Goal: Task Accomplishment & Management: Complete application form

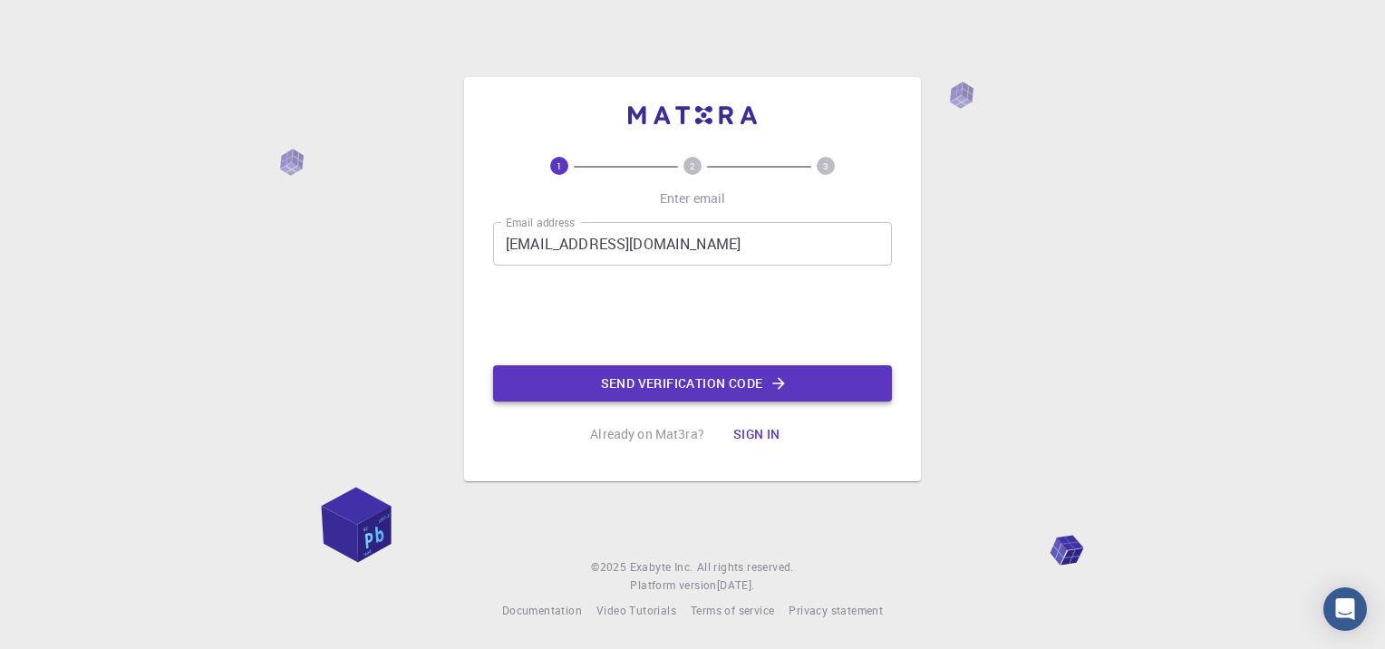
click at [631, 390] on button "Send verification code" at bounding box center [692, 383] width 399 height 36
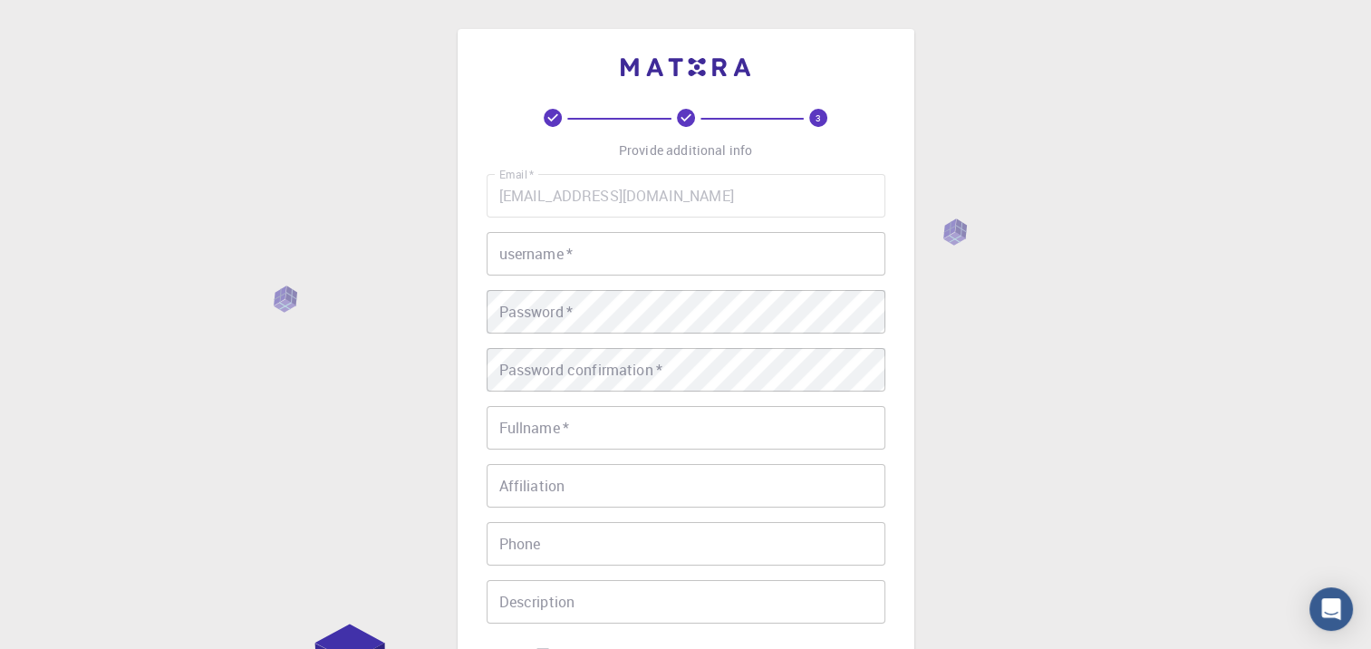
click at [730, 252] on input "username   *" at bounding box center [686, 253] width 399 height 43
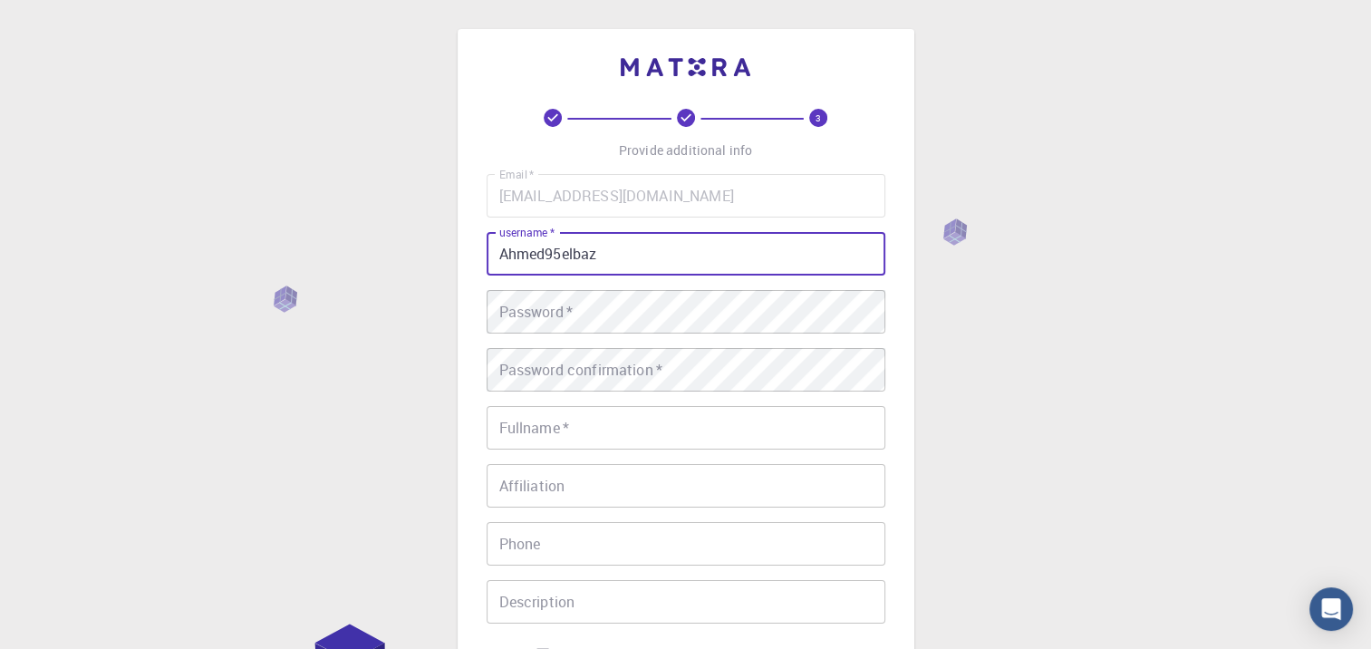
type input "Ahmed95elbaz"
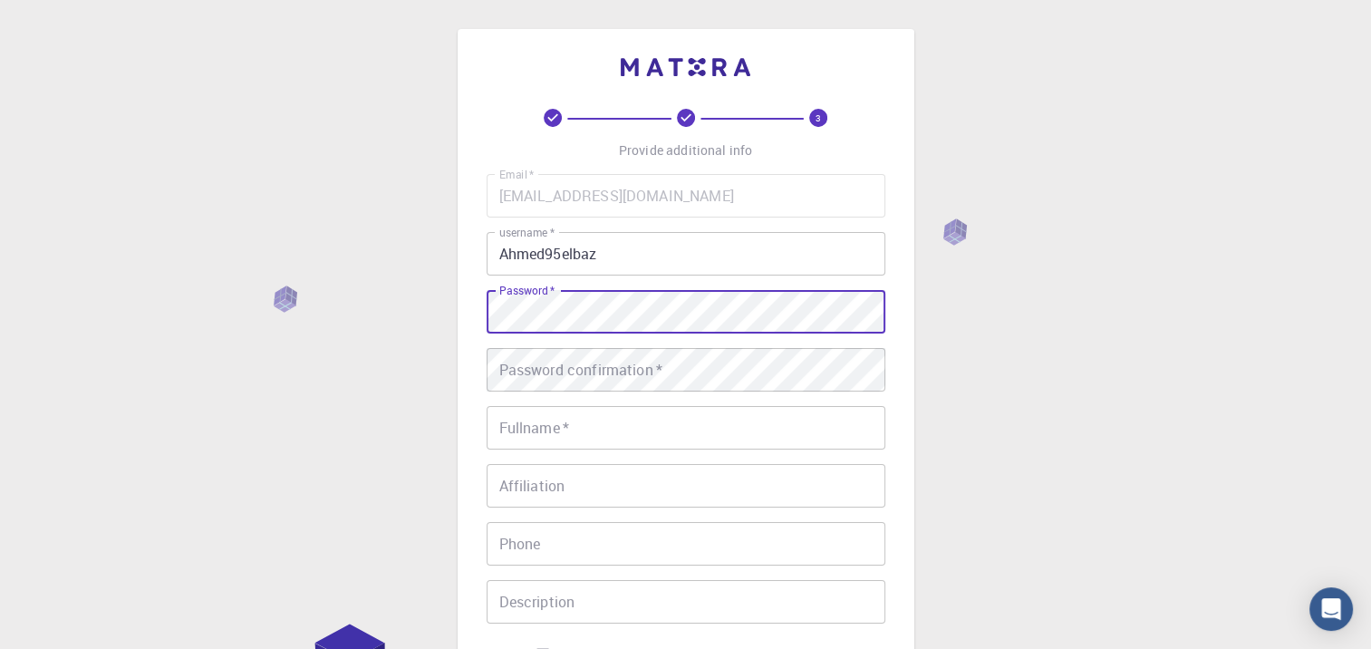
click at [439, 316] on div "3 Provide additional info Email   * [EMAIL_ADDRESS][DOMAIN_NAME] Email   * user…" at bounding box center [685, 461] width 1371 height 922
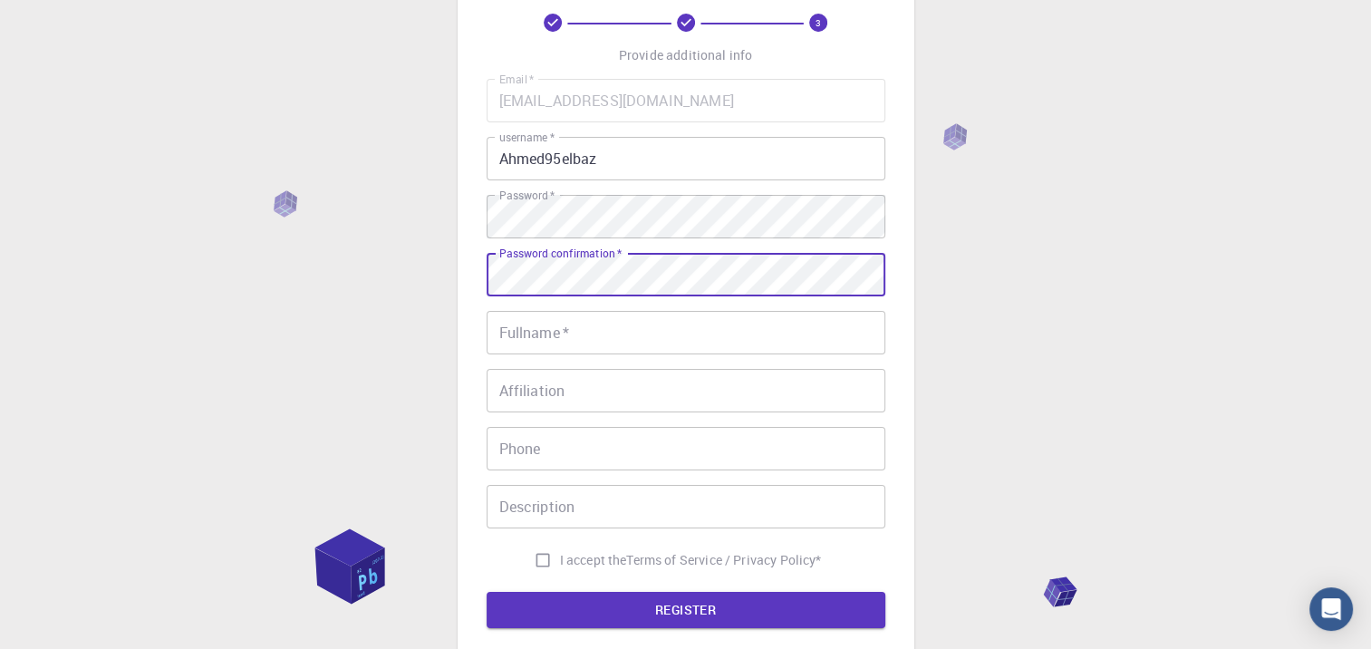
scroll to position [181, 0]
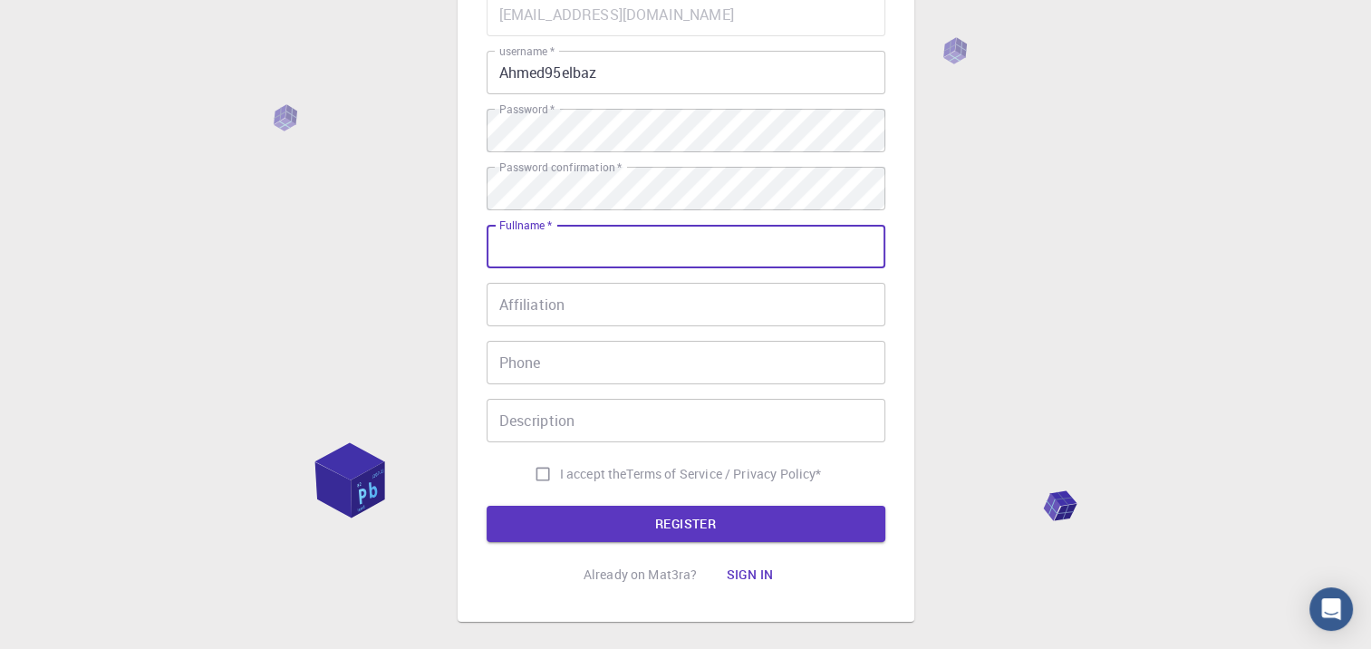
click at [614, 236] on input "Fullname   *" at bounding box center [686, 246] width 399 height 43
type input "[PERSON_NAME]"
type input "[PHONE_NUMBER]"
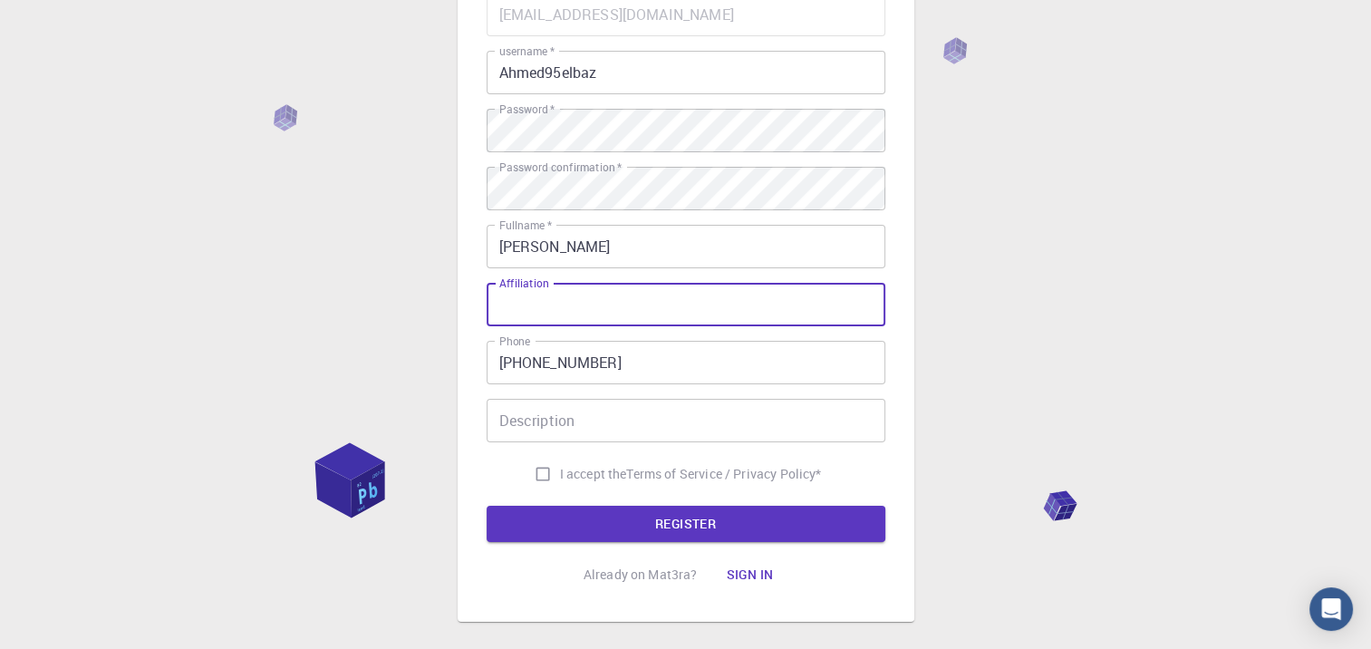
click at [586, 294] on input "Affiliation" at bounding box center [686, 304] width 399 height 43
click at [535, 478] on input "I accept the Terms of Service / Privacy Policy *" at bounding box center [543, 474] width 34 height 34
checkbox input "true"
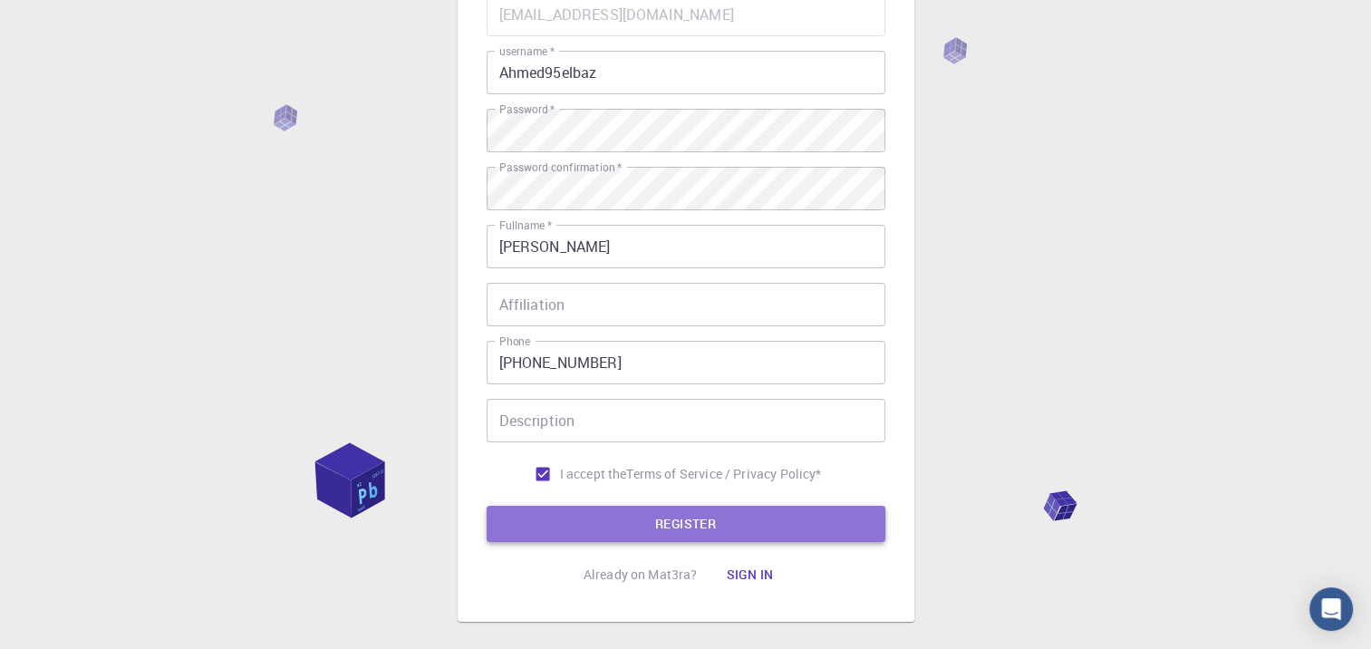
click at [576, 507] on button "REGISTER" at bounding box center [686, 524] width 399 height 36
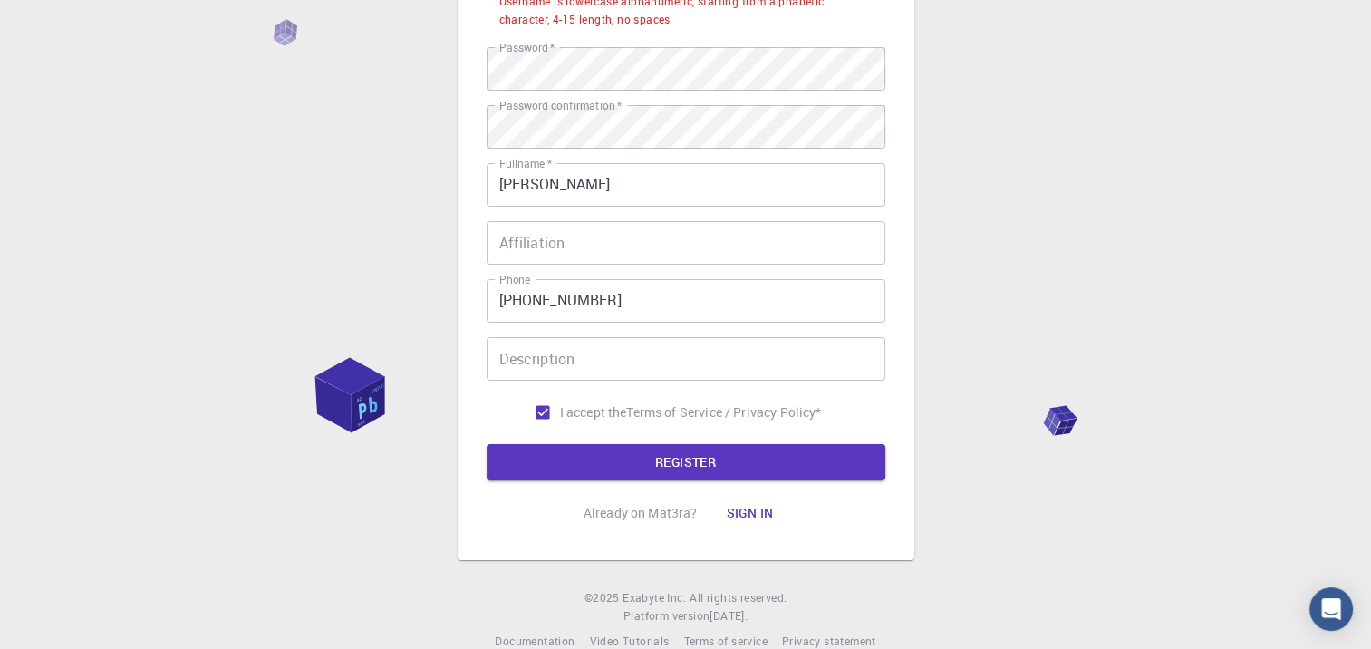
scroll to position [319, 0]
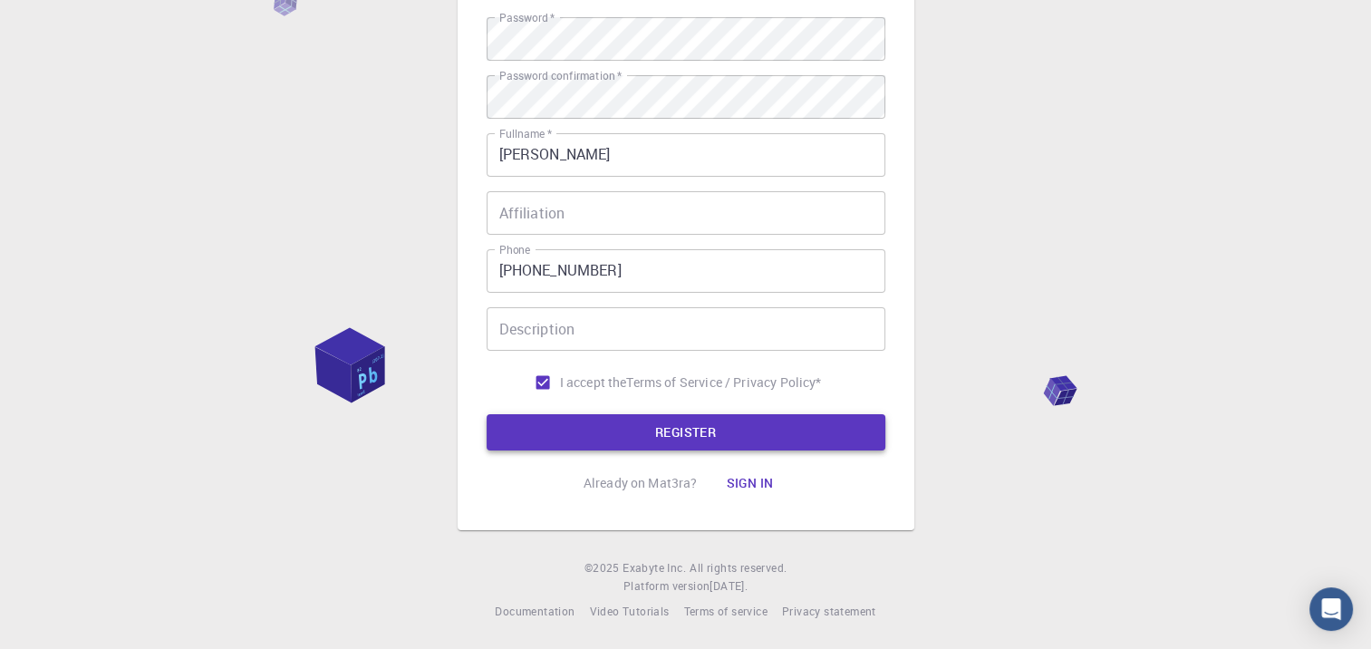
click at [706, 427] on button "REGISTER" at bounding box center [686, 432] width 399 height 36
click at [701, 417] on button "REGISTER" at bounding box center [686, 432] width 399 height 36
click at [641, 208] on input "Affiliation" at bounding box center [686, 212] width 399 height 43
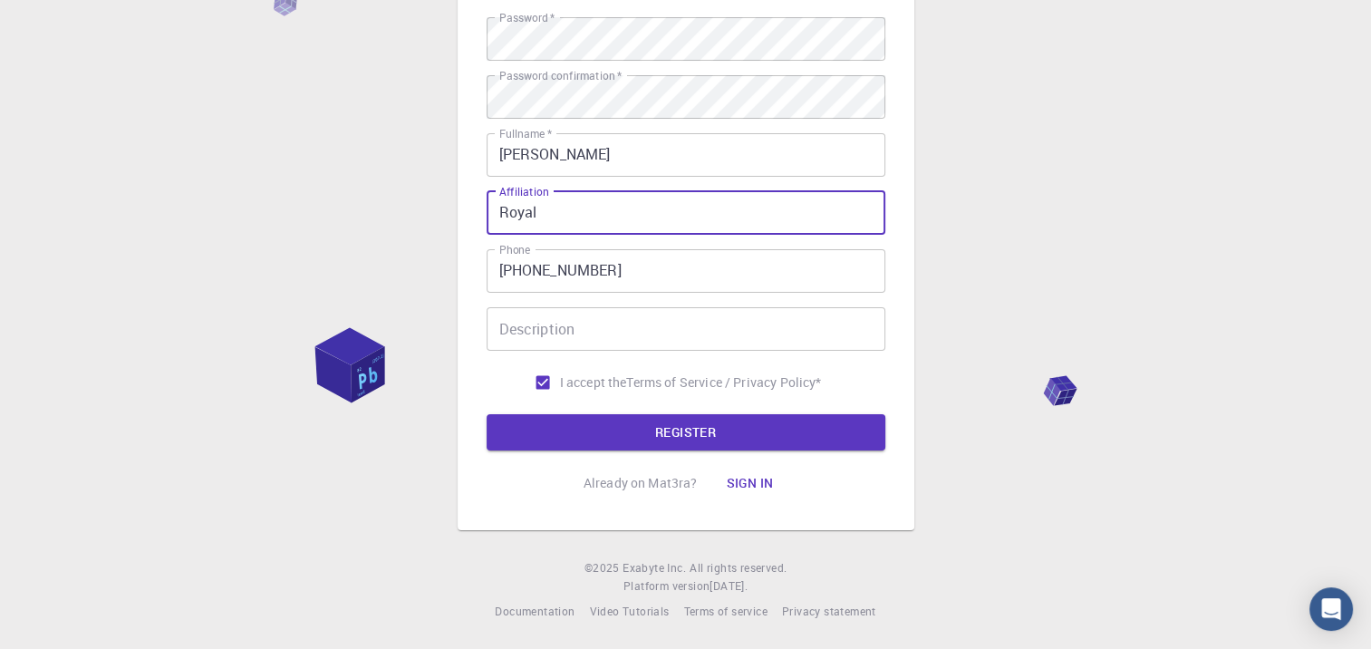
type input "Royal"
click at [651, 337] on input "Description" at bounding box center [686, 328] width 399 height 43
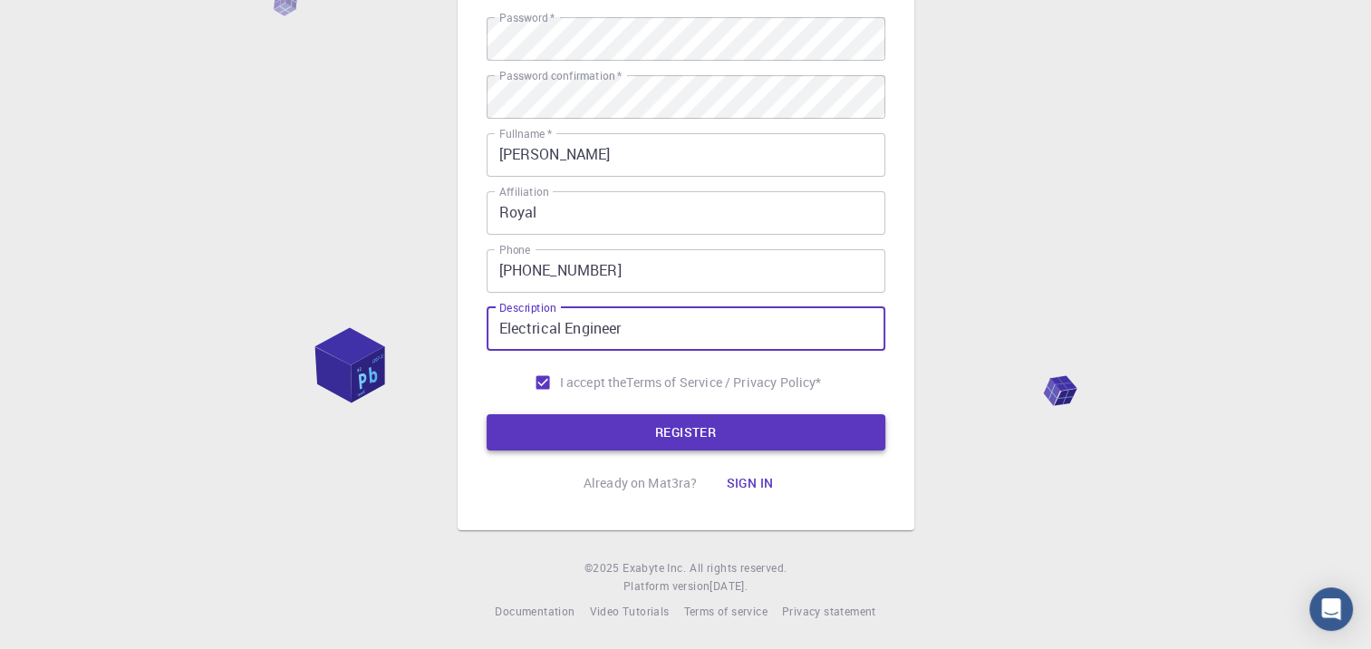
type input "Electrical Engineer"
click at [691, 431] on button "REGISTER" at bounding box center [686, 432] width 399 height 36
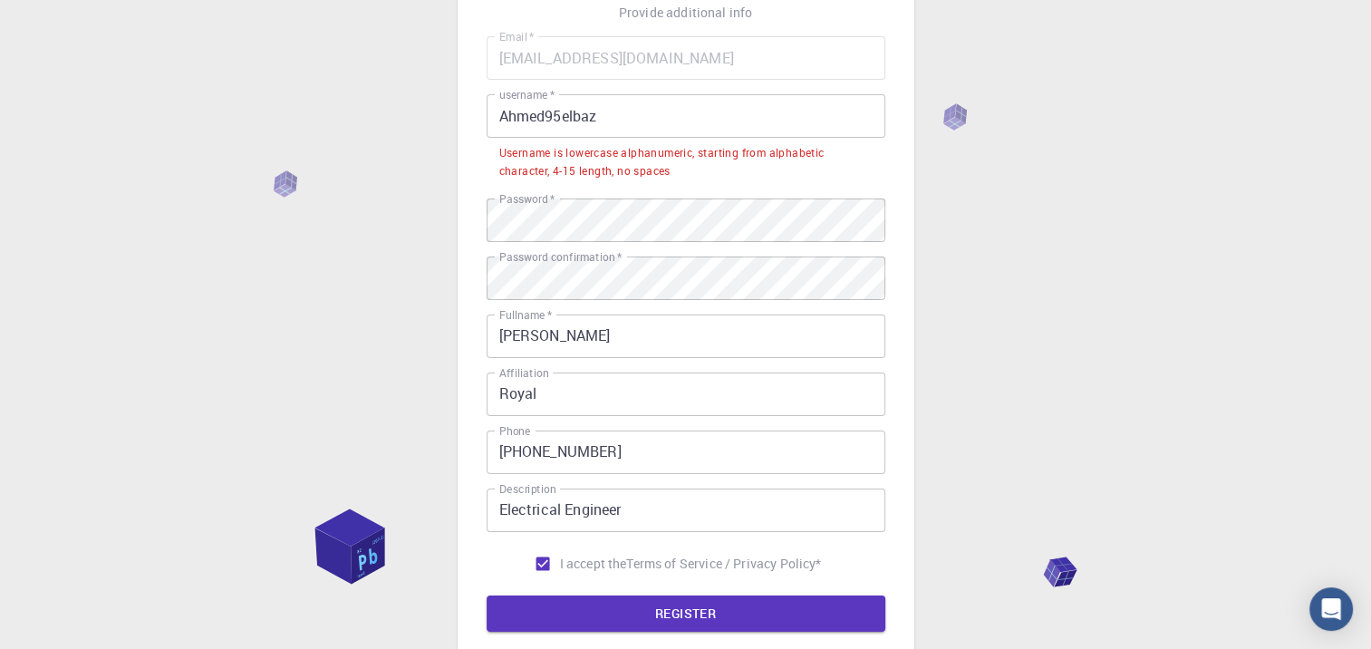
scroll to position [0, 0]
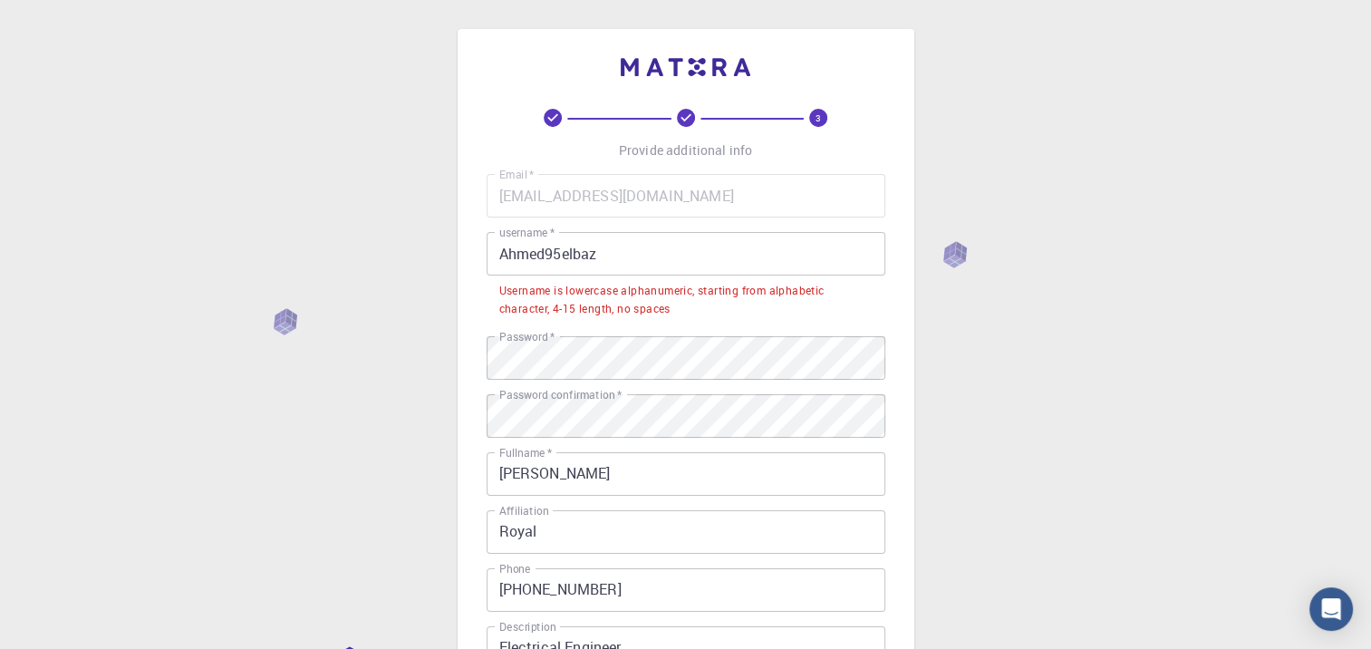
click at [697, 334] on div "Email   * [EMAIL_ADDRESS][DOMAIN_NAME] Email   * username   * Ahmed95elbaz user…" at bounding box center [686, 446] width 399 height 545
click at [450, 362] on div "3 Provide additional info Email   * [EMAIL_ADDRESS][DOMAIN_NAME] Email   * user…" at bounding box center [685, 484] width 1371 height 969
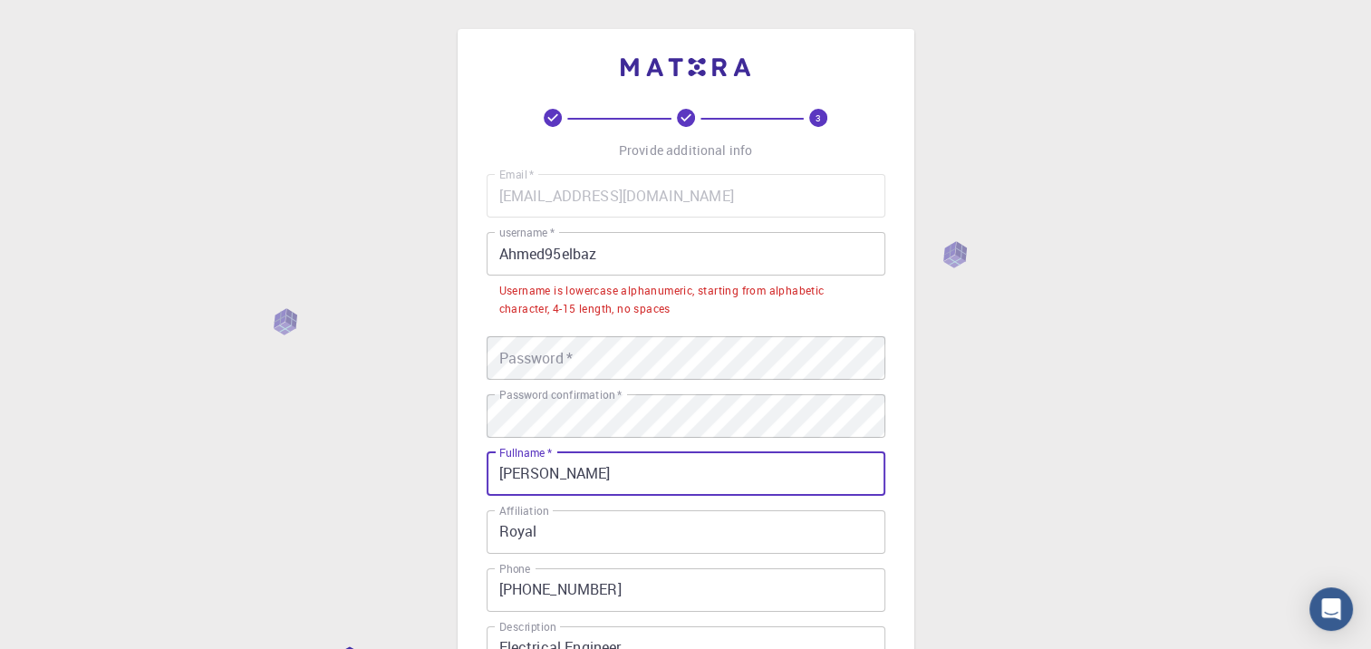
drag, startPoint x: 594, startPoint y: 471, endPoint x: 457, endPoint y: 488, distance: 138.8
click at [458, 488] on div "3 Provide additional info Email   * [EMAIL_ADDRESS][DOMAIN_NAME] Email   * user…" at bounding box center [686, 439] width 457 height 820
click at [428, 463] on div "3 Provide additional info Email   * [EMAIL_ADDRESS][DOMAIN_NAME] Email   * user…" at bounding box center [685, 484] width 1371 height 969
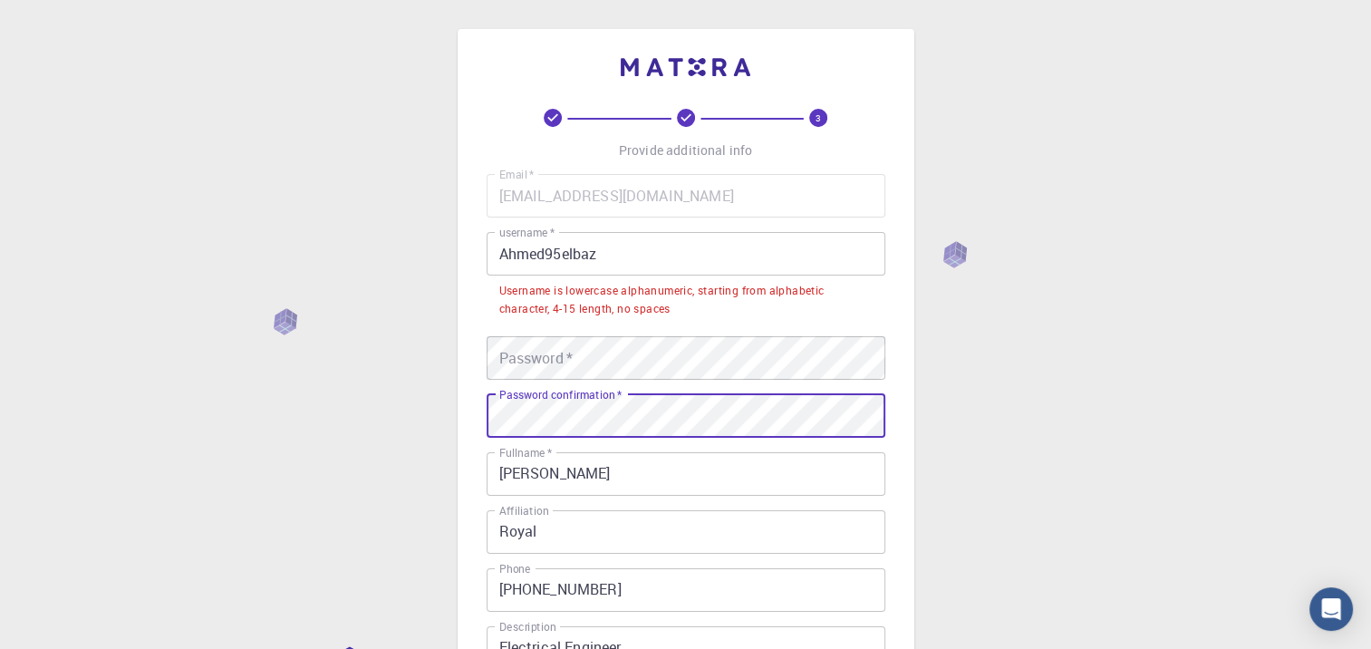
click at [439, 415] on div "3 Provide additional info Email   * [EMAIL_ADDRESS][DOMAIN_NAME] Email   * user…" at bounding box center [685, 484] width 1371 height 969
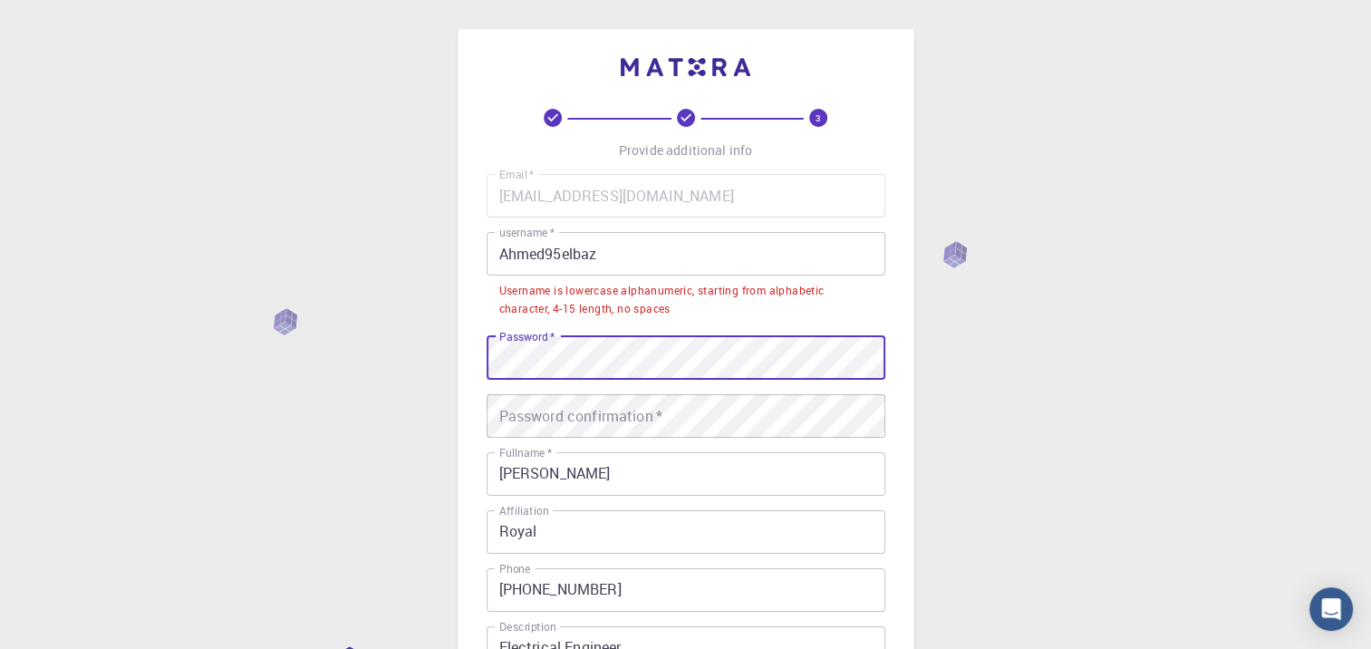
click at [561, 404] on div "Password confirmation   * Password confirmation   *" at bounding box center [686, 415] width 399 height 43
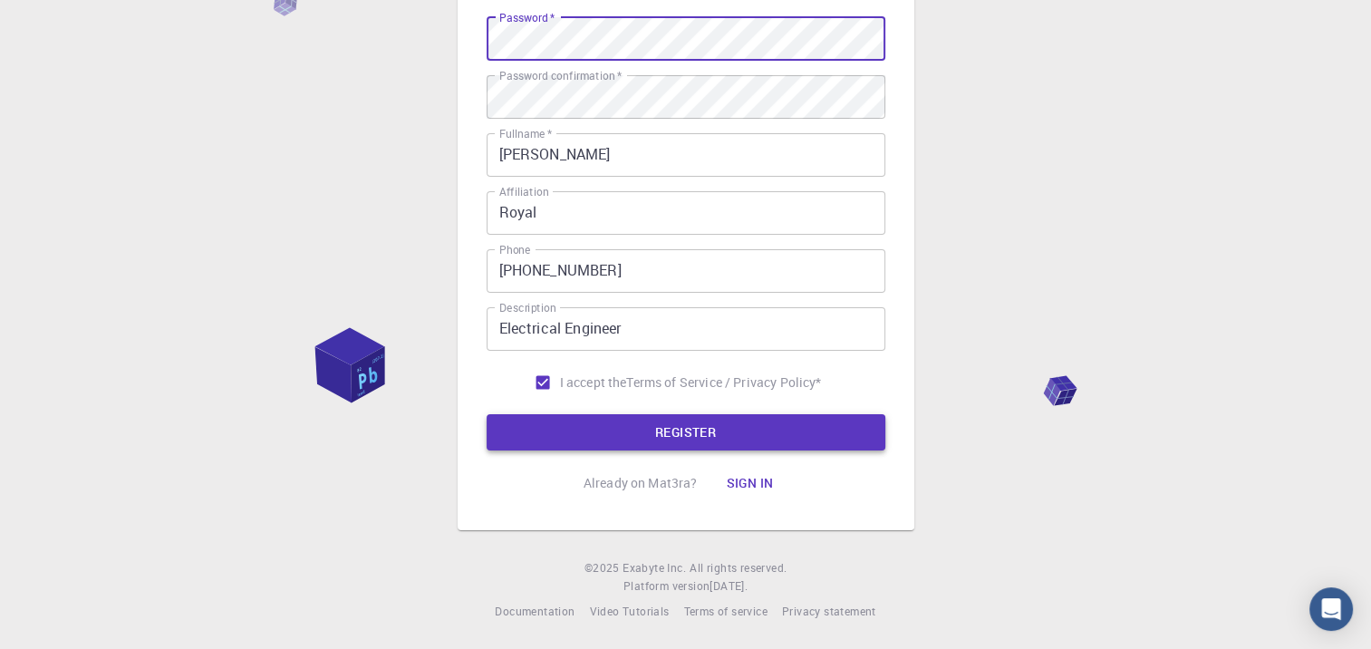
click at [723, 437] on button "REGISTER" at bounding box center [686, 432] width 399 height 36
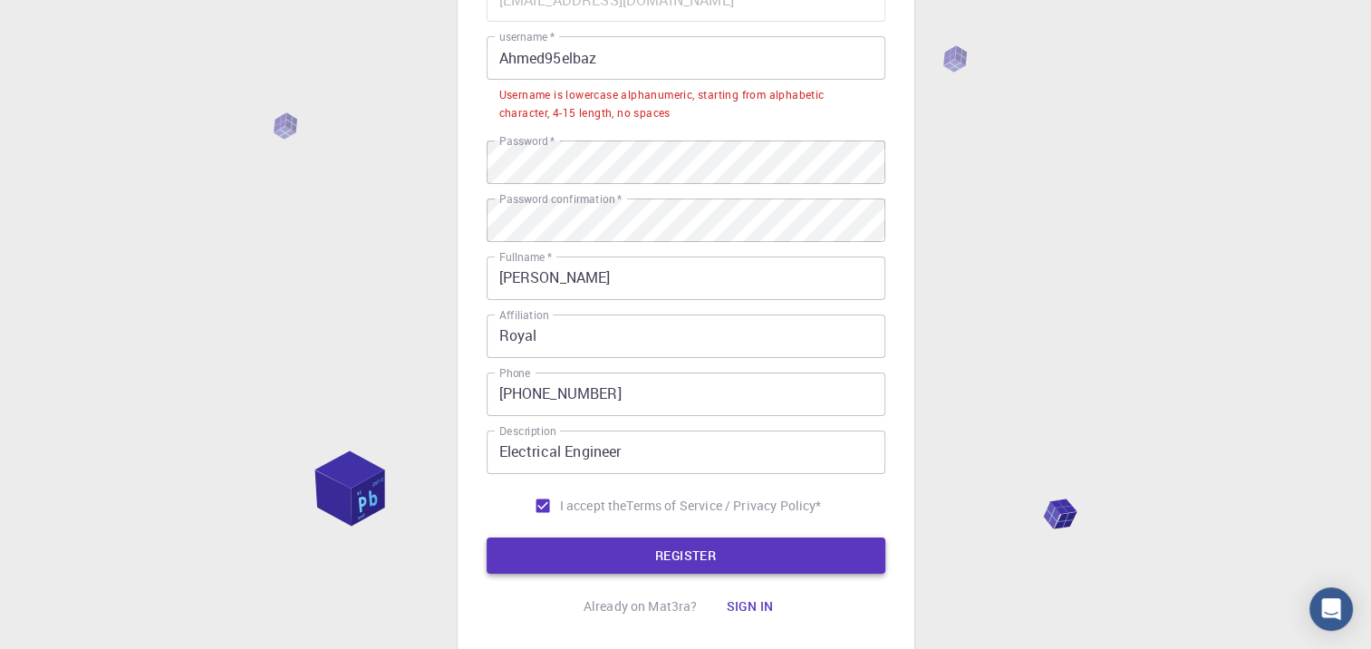
scroll to position [0, 0]
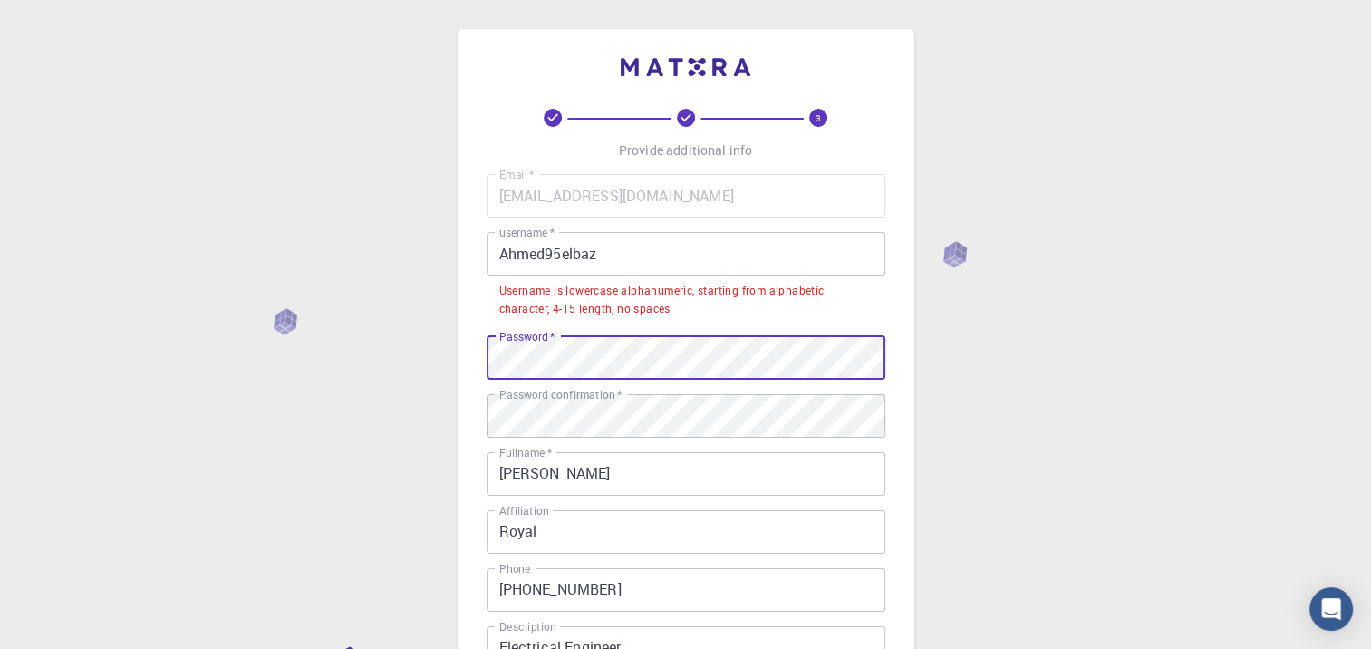
click at [453, 362] on div "3 Provide additional info Email   * [EMAIL_ADDRESS][DOMAIN_NAME] Email   * user…" at bounding box center [685, 484] width 1371 height 969
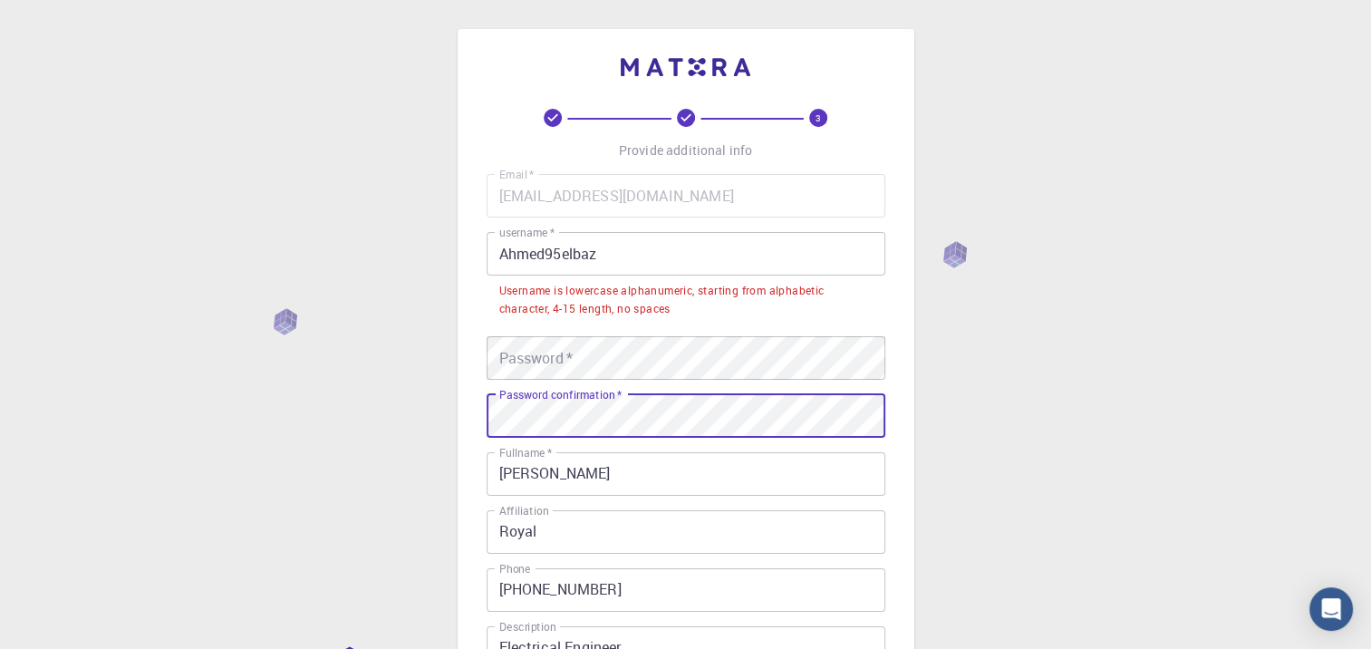
click at [430, 406] on div "3 Provide additional info Email   * [EMAIL_ADDRESS][DOMAIN_NAME] Email   * user…" at bounding box center [685, 484] width 1371 height 969
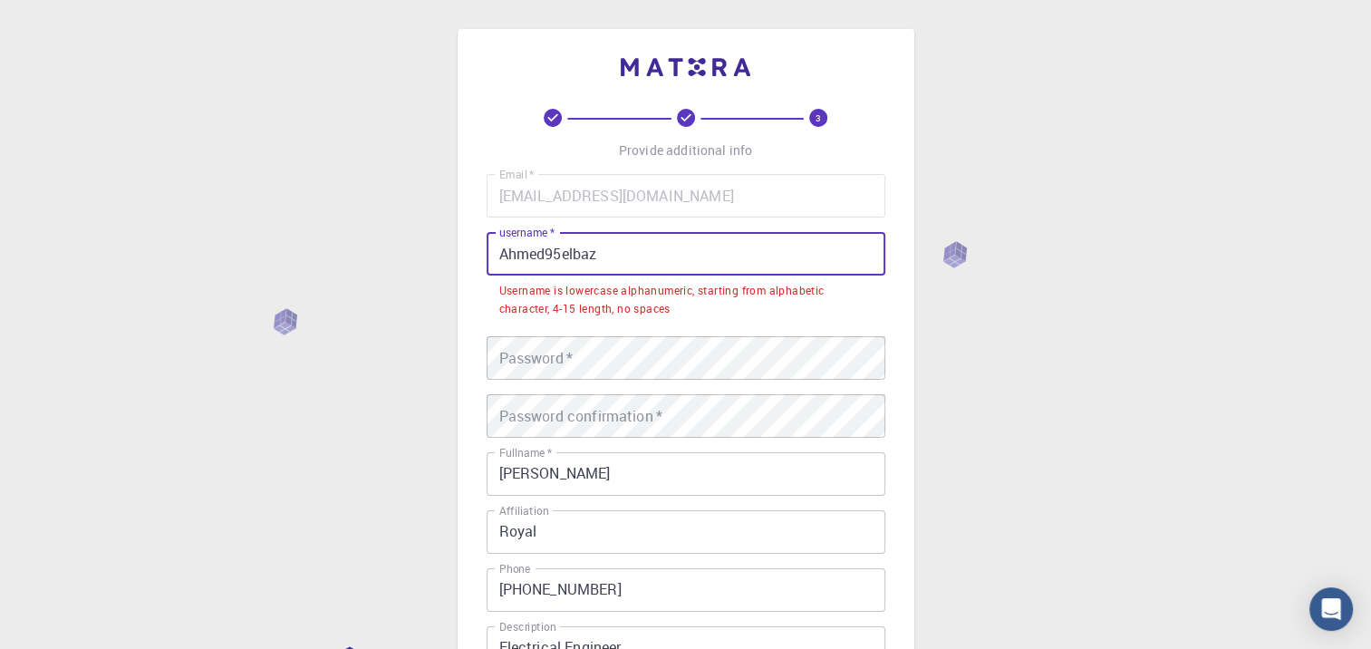
click at [509, 257] on input "Ahmed95elbaz" at bounding box center [686, 253] width 399 height 43
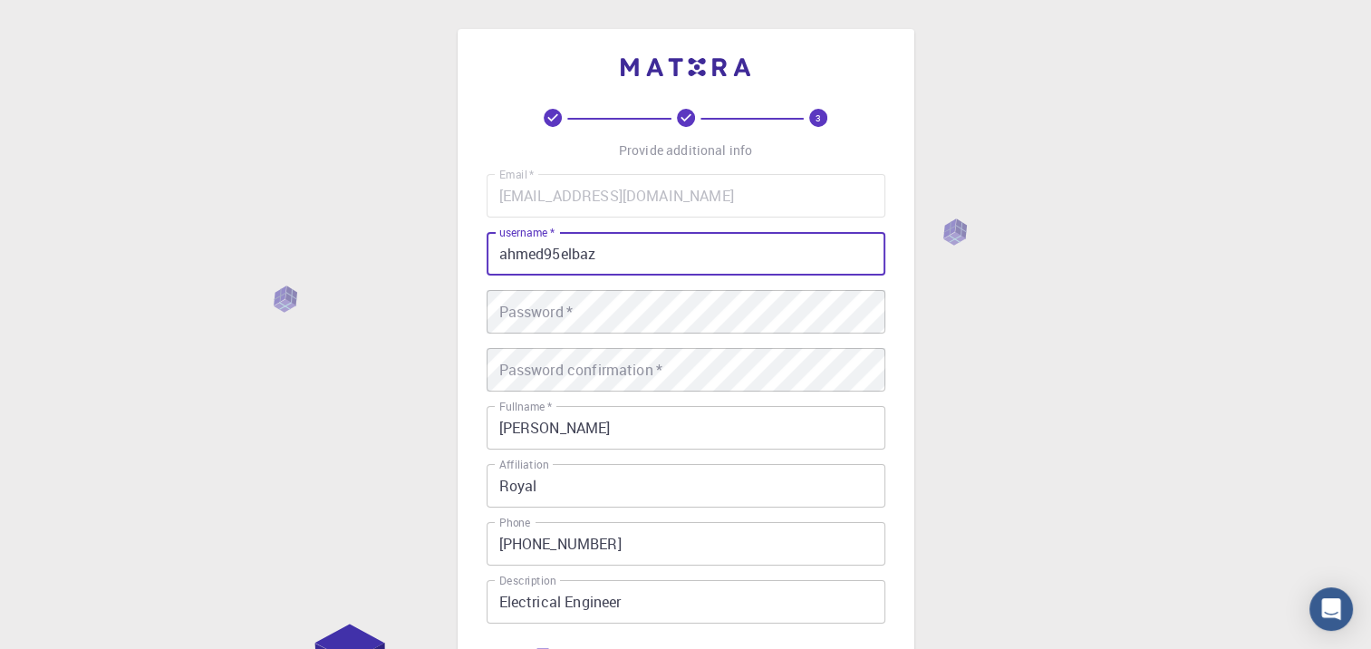
type input "ahmed95elbaz"
click at [518, 306] on div "Password   * Password   *" at bounding box center [686, 311] width 399 height 43
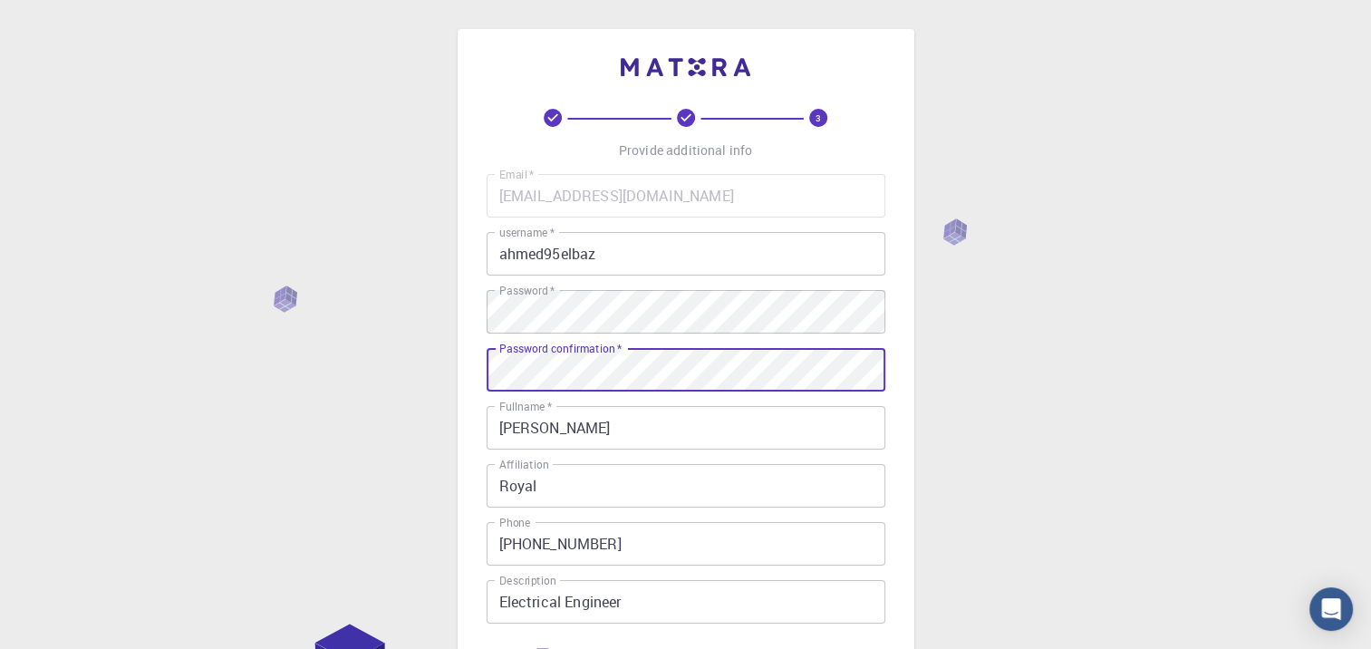
click at [655, 475] on input "Royal" at bounding box center [686, 485] width 399 height 43
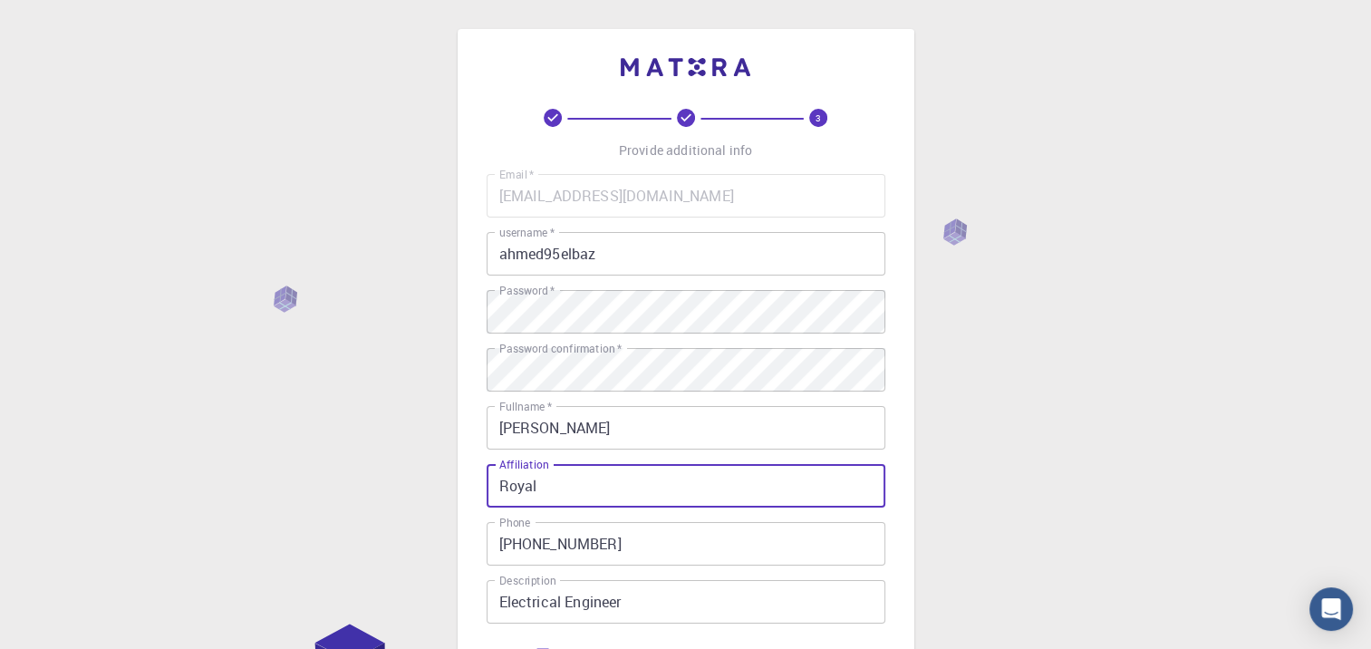
drag, startPoint x: 655, startPoint y: 478, endPoint x: 460, endPoint y: 478, distance: 194.8
click at [460, 478] on div "3 Provide additional info Email   * [EMAIL_ADDRESS][DOMAIN_NAME] Email   * user…" at bounding box center [686, 416] width 457 height 774
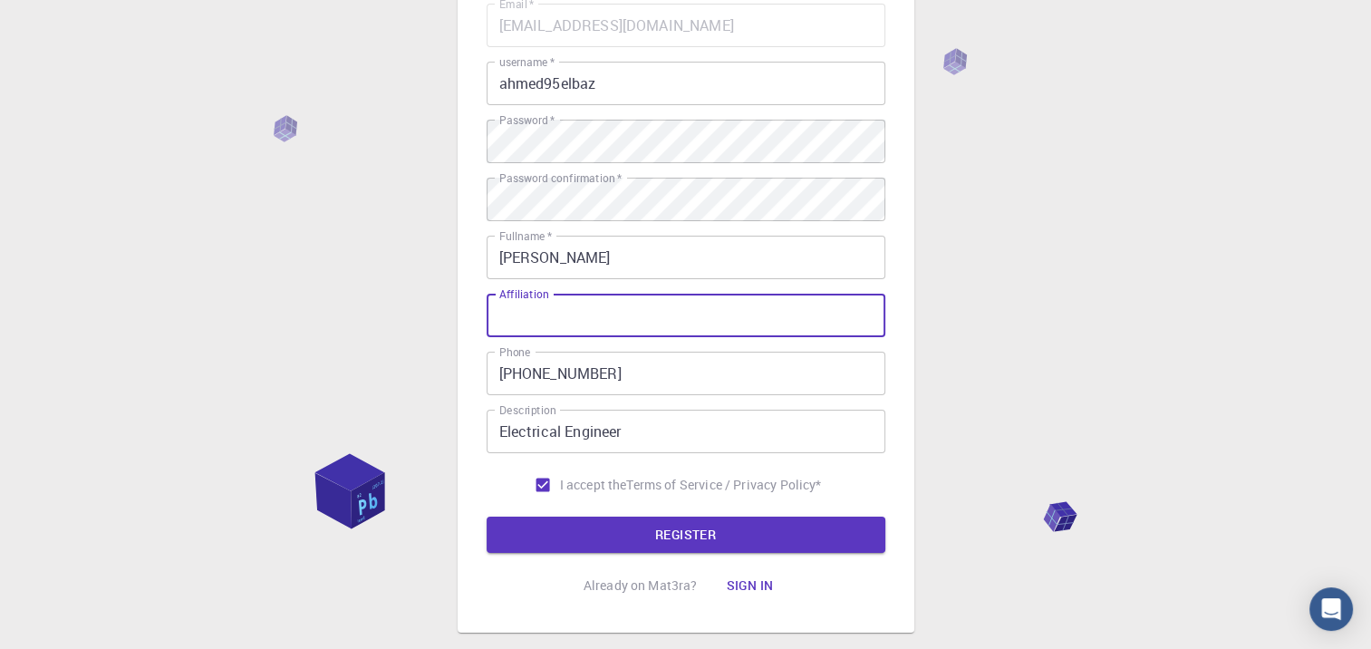
scroll to position [273, 0]
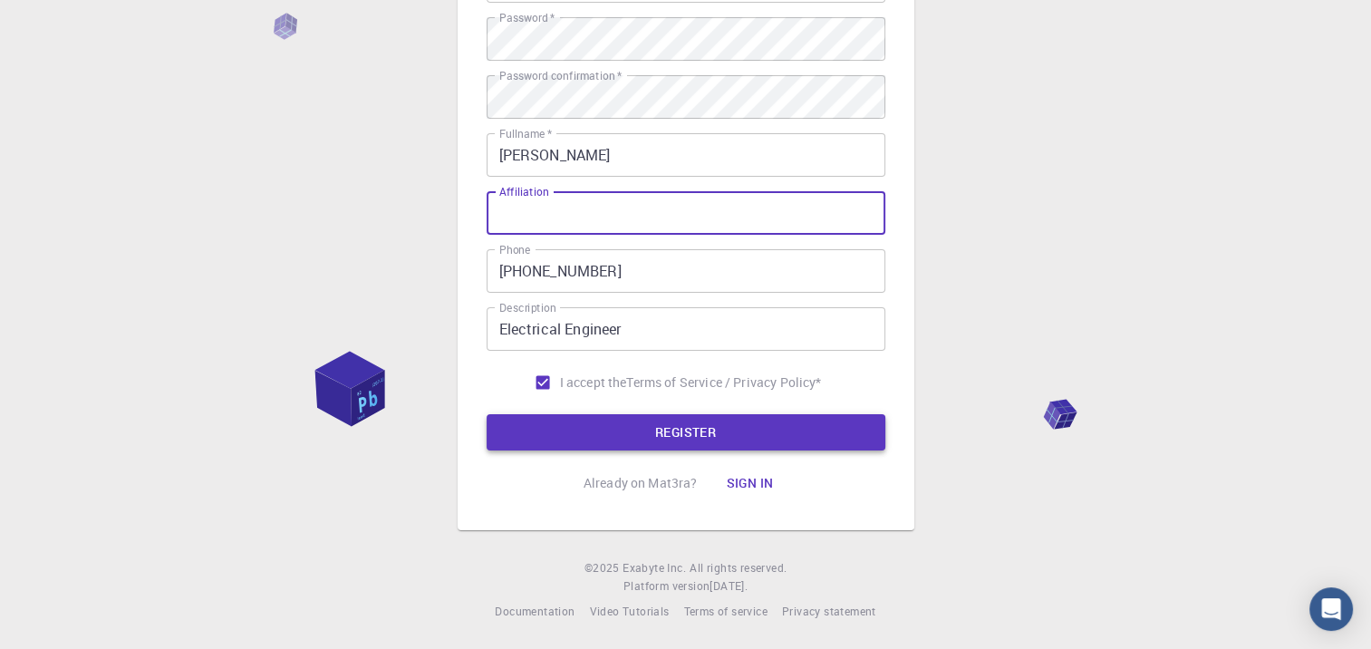
click at [598, 431] on button "REGISTER" at bounding box center [686, 432] width 399 height 36
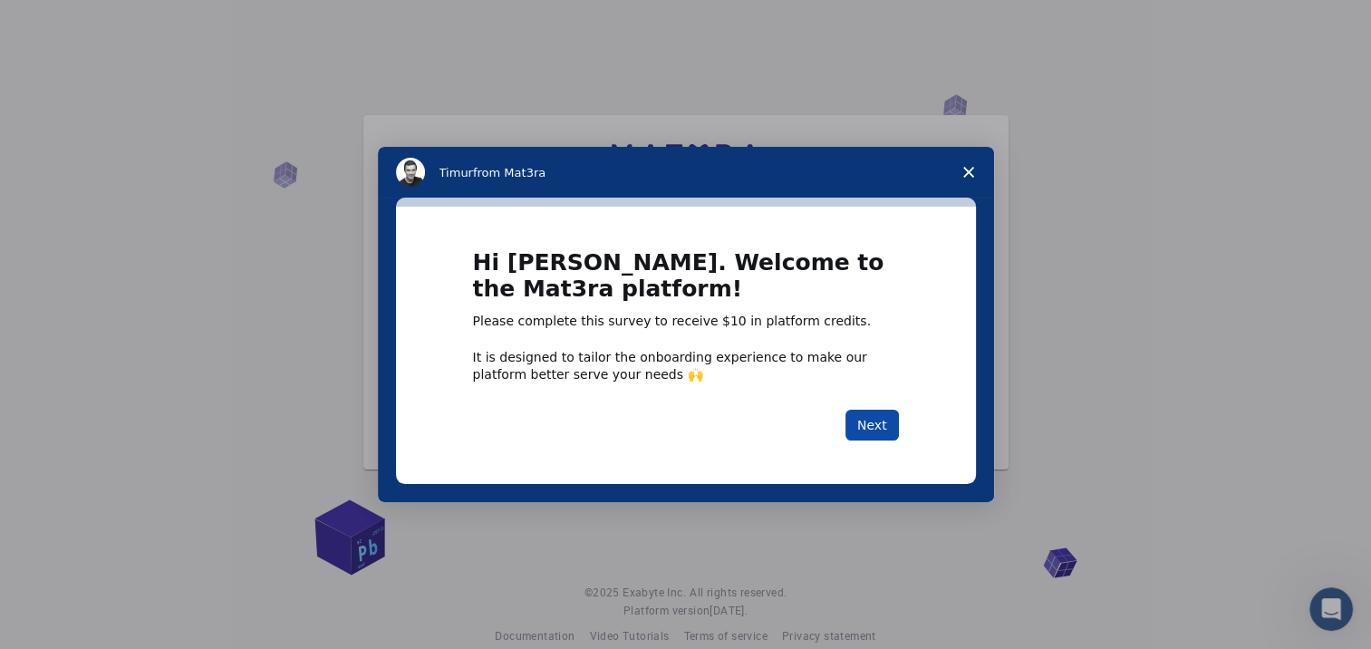
click at [871, 428] on button "Next" at bounding box center [871, 425] width 53 height 31
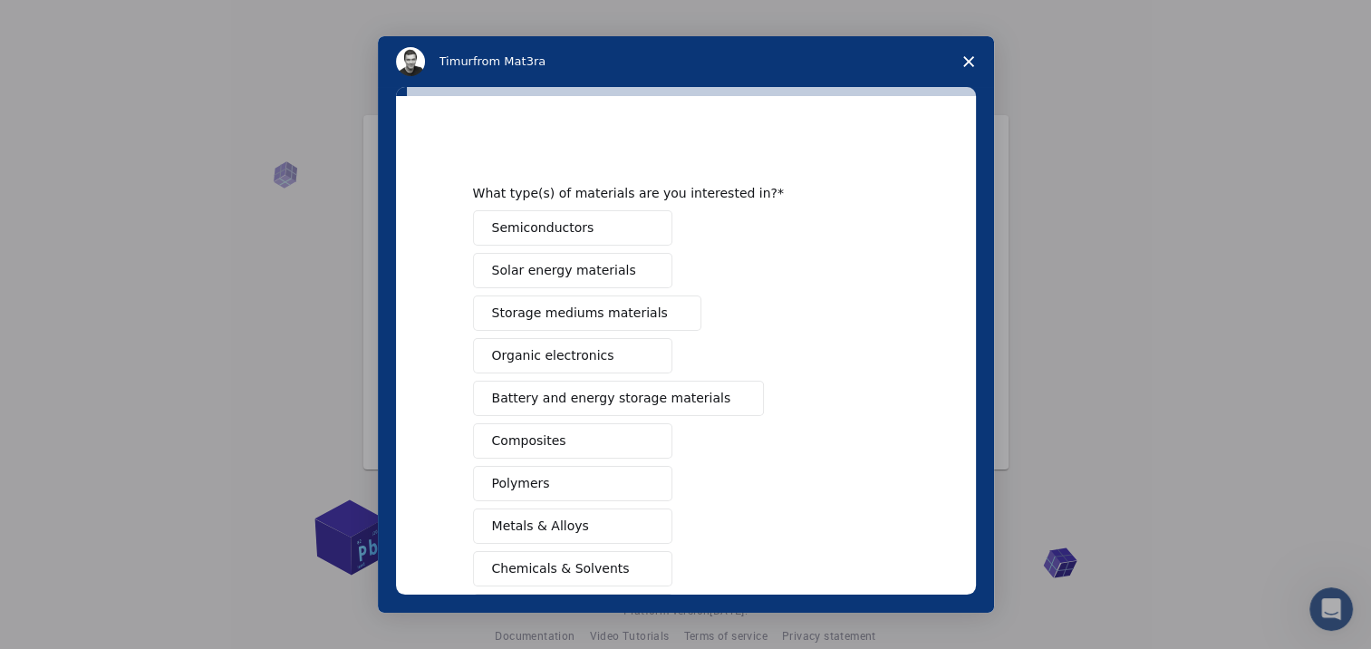
scroll to position [221, 0]
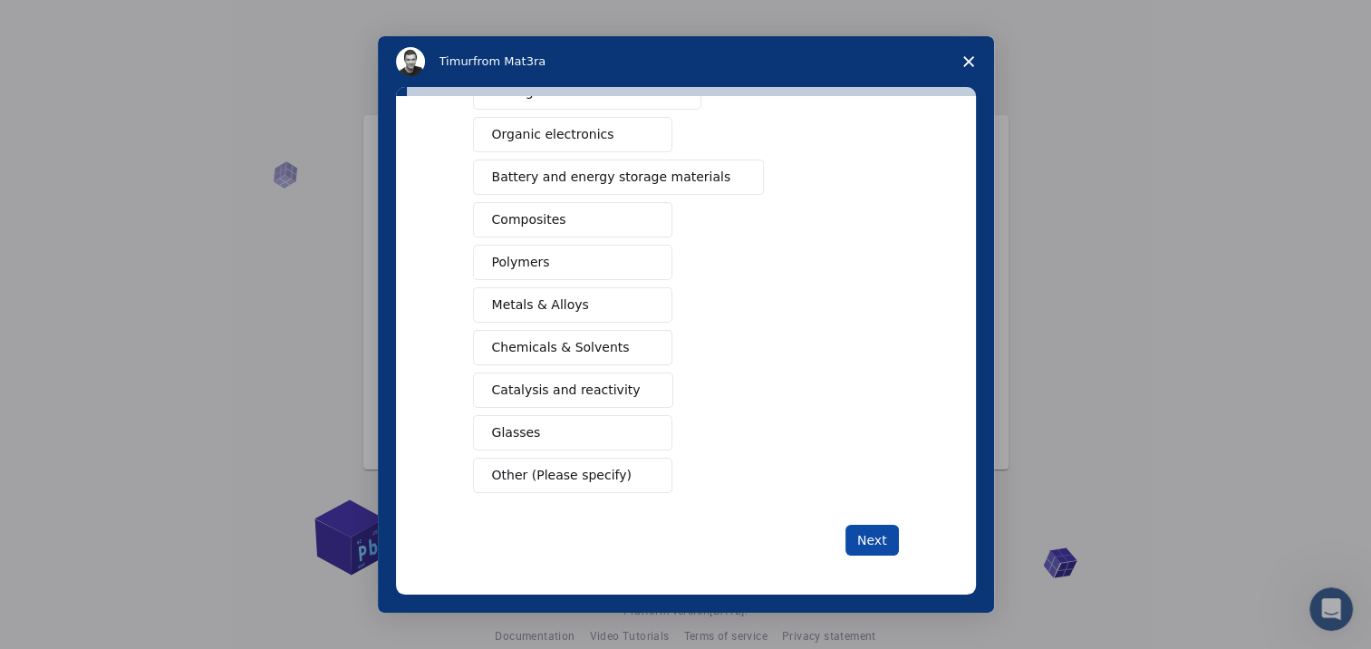
click at [877, 532] on button "Next" at bounding box center [871, 540] width 53 height 31
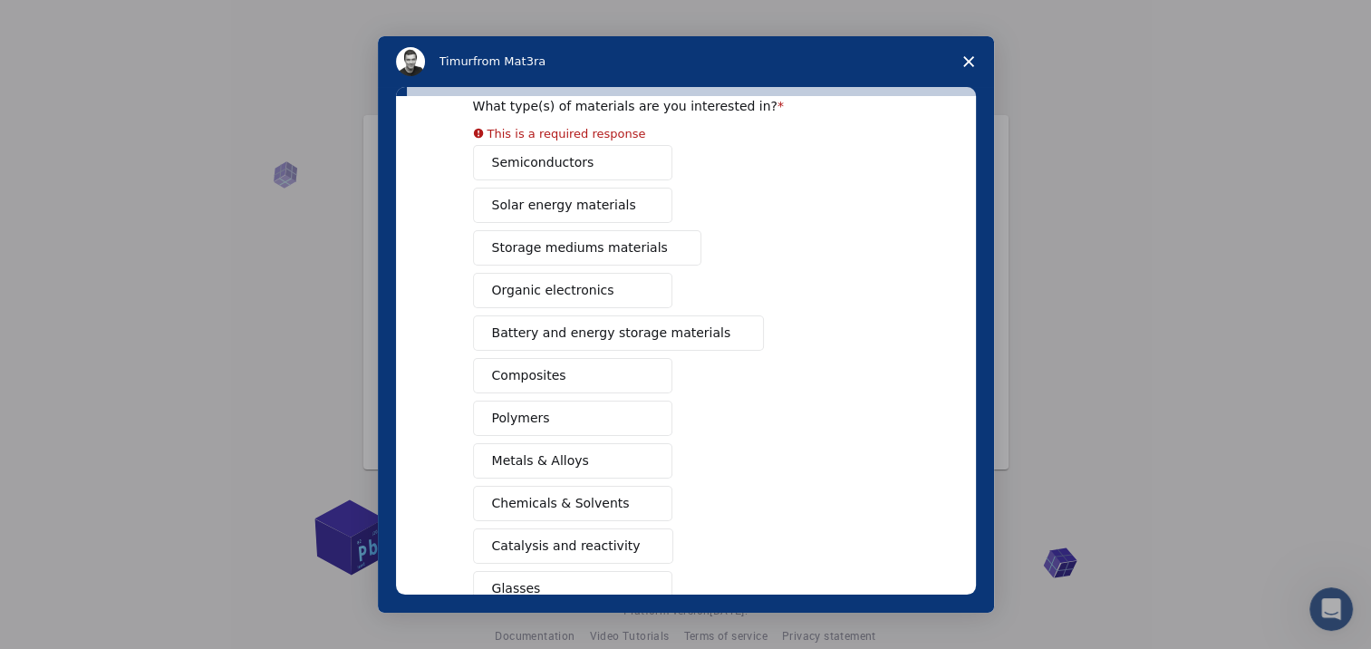
scroll to position [242, 0]
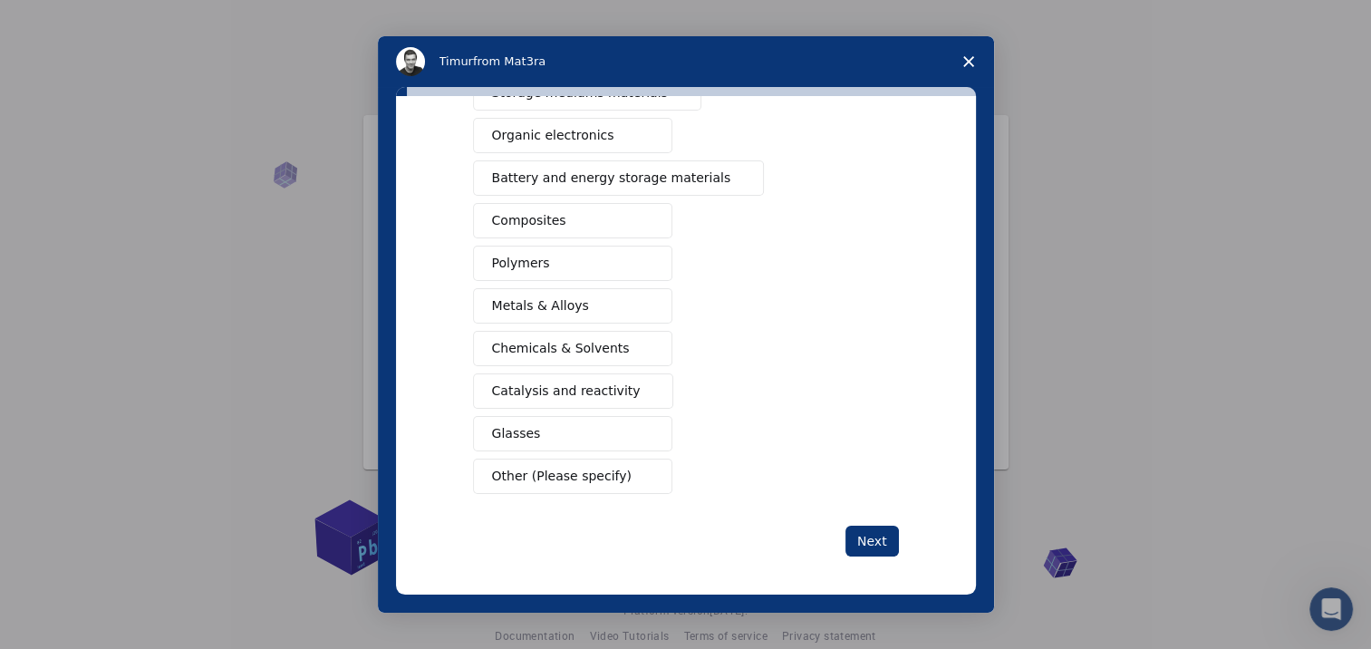
click at [580, 349] on span "Chemicals & Solvents" at bounding box center [561, 348] width 138 height 19
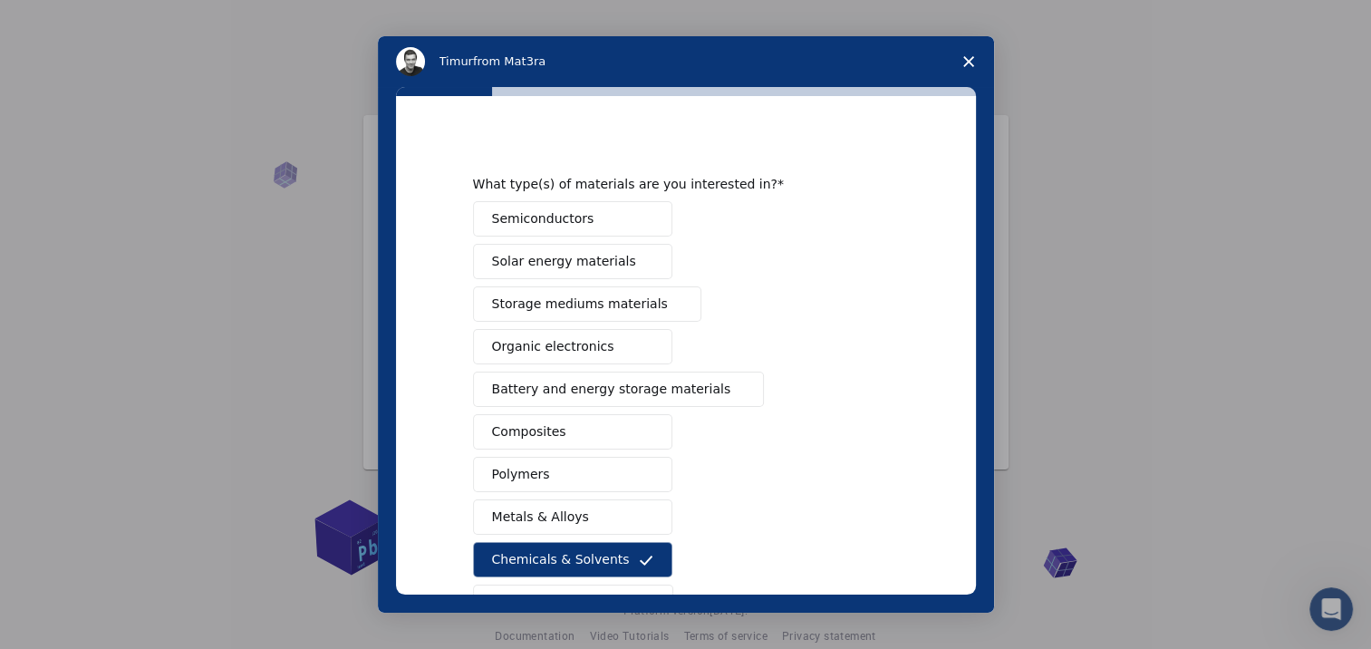
scroll to position [0, 0]
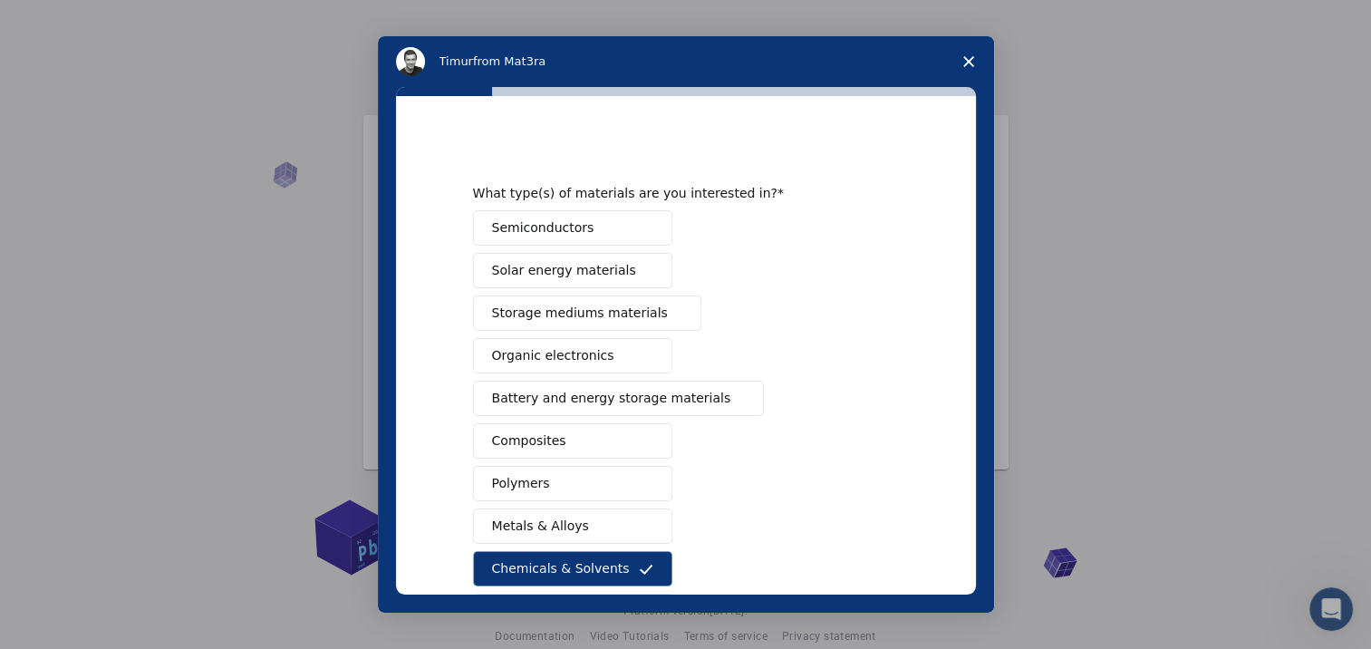
click at [628, 236] on button "Semiconductors" at bounding box center [572, 227] width 199 height 35
click at [628, 256] on button "Solar energy materials" at bounding box center [572, 270] width 199 height 35
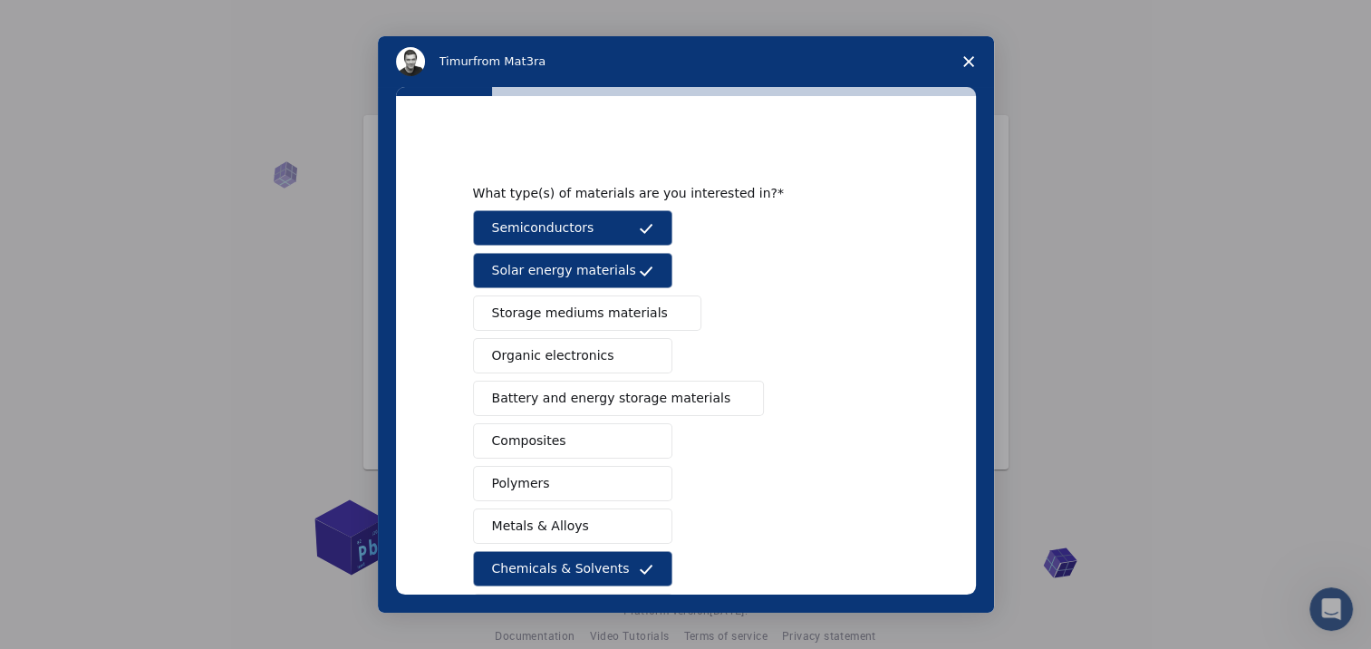
click at [624, 301] on button "Storage mediums materials" at bounding box center [587, 312] width 228 height 35
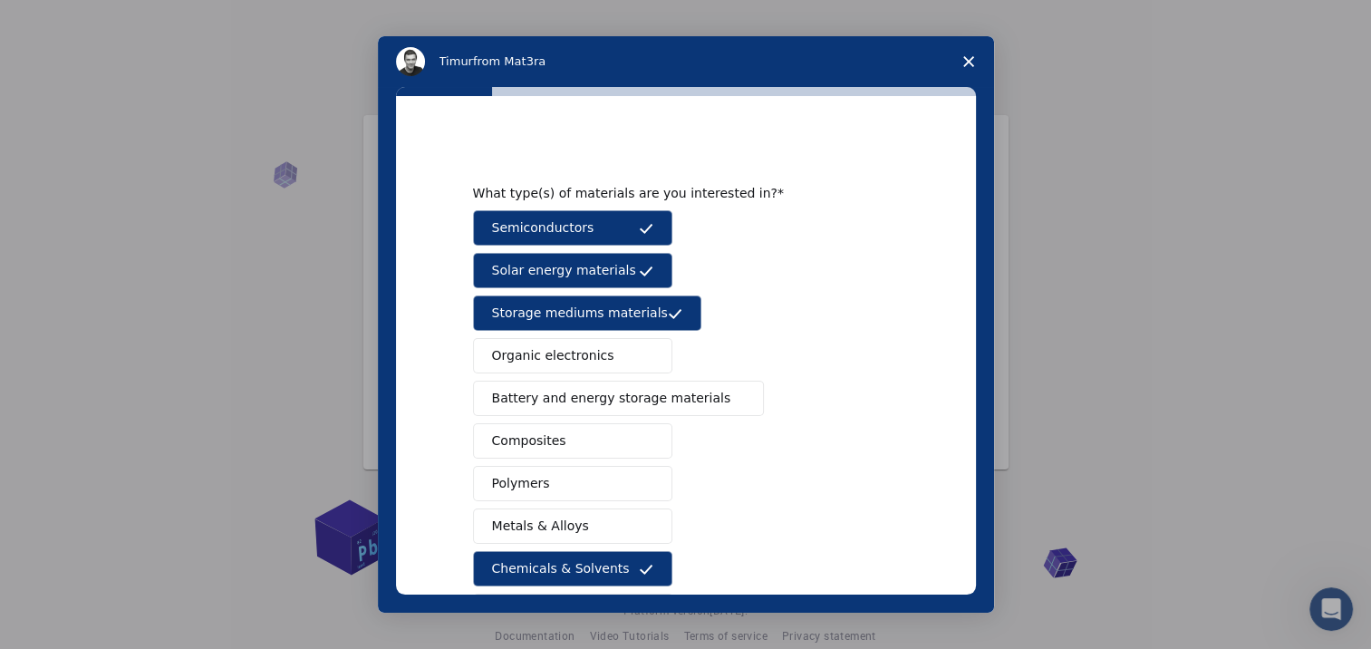
click at [621, 349] on button "Organic electronics" at bounding box center [572, 355] width 199 height 35
click at [609, 391] on span "Battery and energy storage materials" at bounding box center [611, 398] width 239 height 19
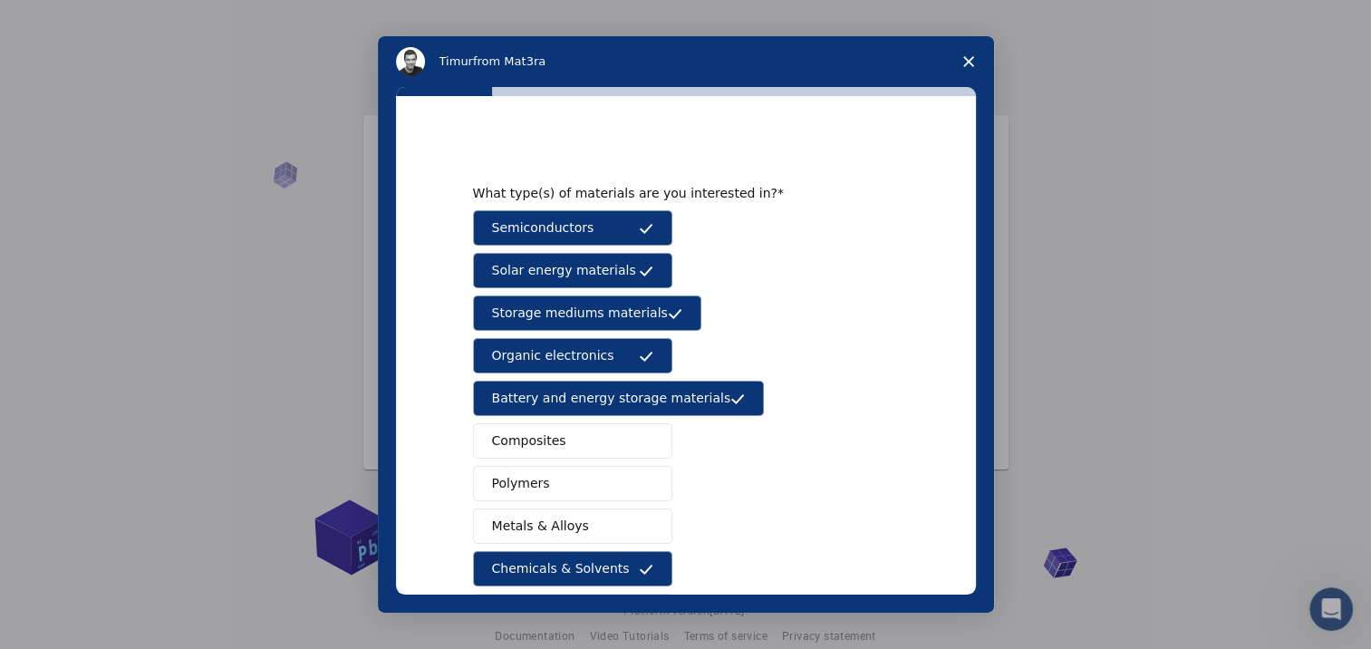
click at [602, 436] on button "Composites" at bounding box center [572, 440] width 199 height 35
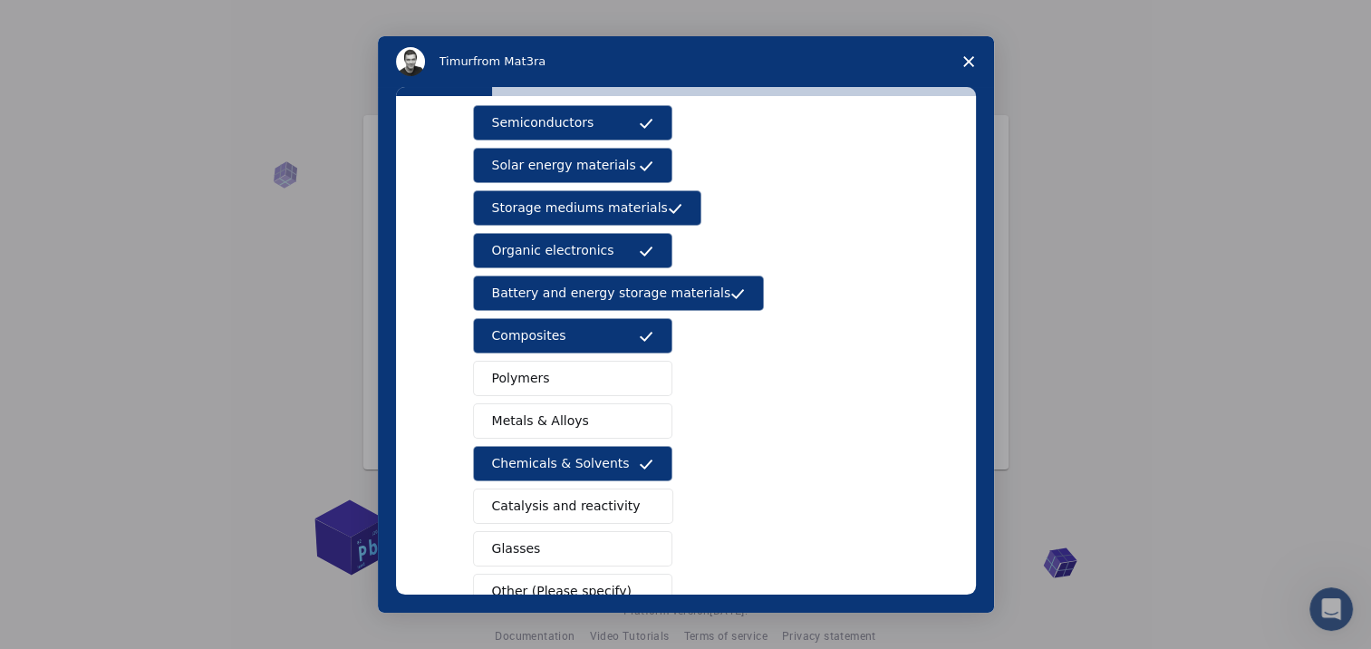
scroll to position [221, 0]
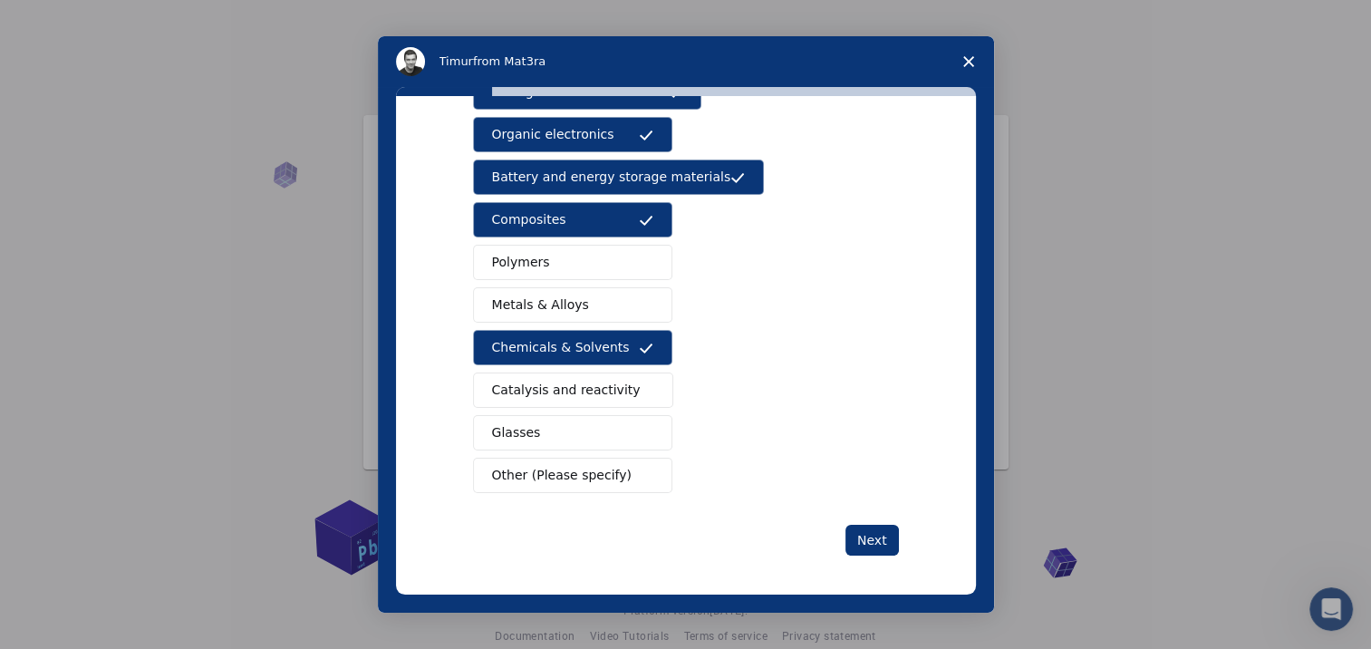
click at [602, 258] on button "Polymers" at bounding box center [572, 262] width 199 height 35
click at [594, 304] on button "Metals & Alloys" at bounding box center [572, 304] width 199 height 35
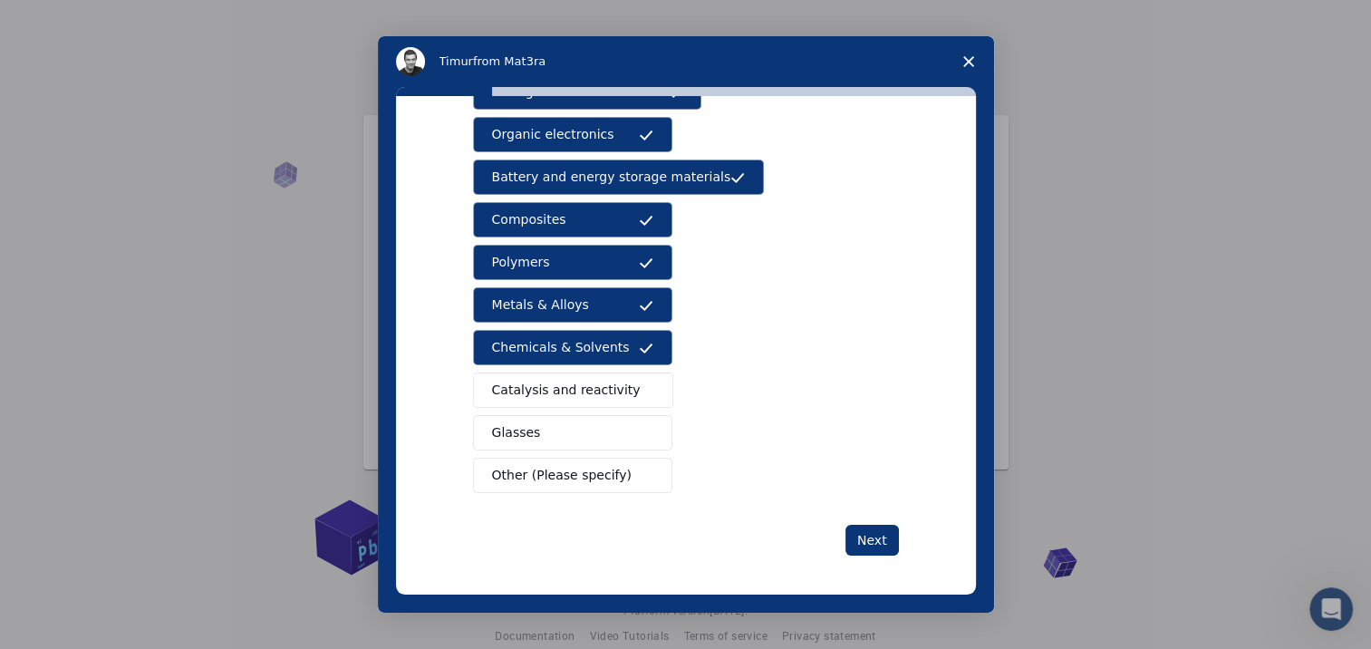
click at [586, 391] on span "Catalysis and reactivity" at bounding box center [566, 390] width 149 height 19
click at [584, 431] on button "Glasses" at bounding box center [572, 432] width 199 height 35
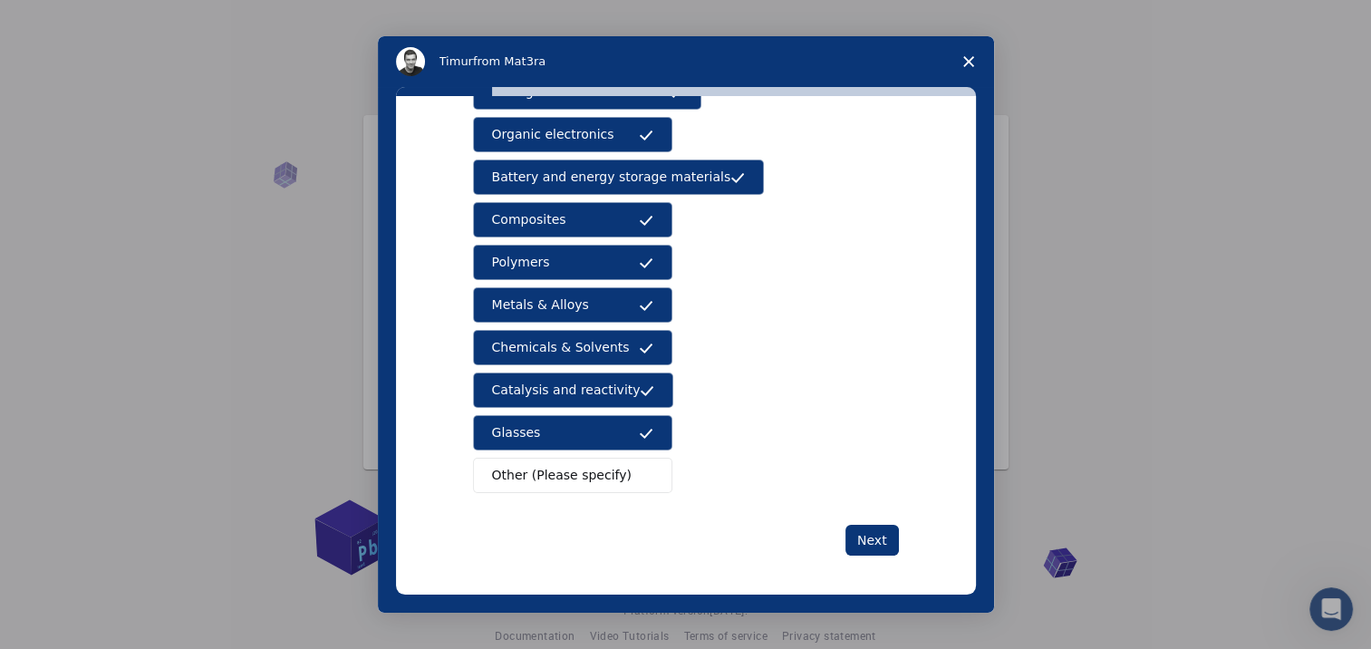
click at [582, 471] on span "Other (Please specify)" at bounding box center [562, 475] width 140 height 19
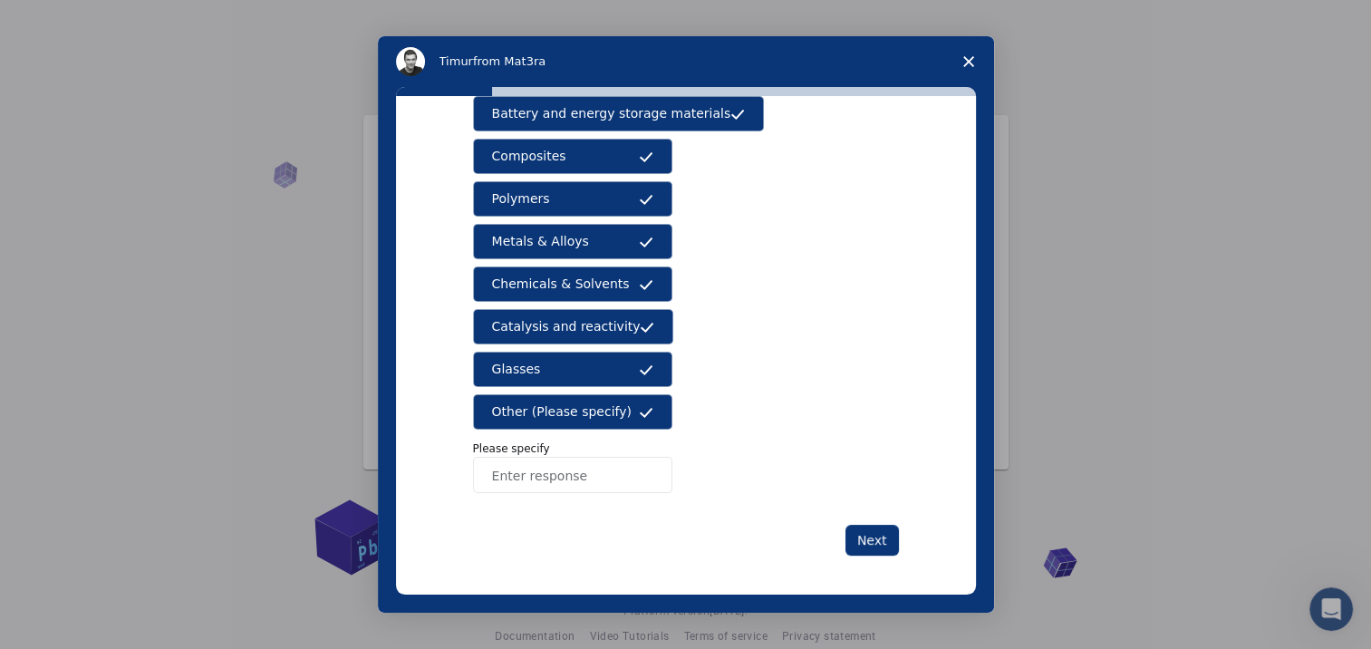
click at [586, 402] on span "Other (Please specify)" at bounding box center [562, 411] width 140 height 19
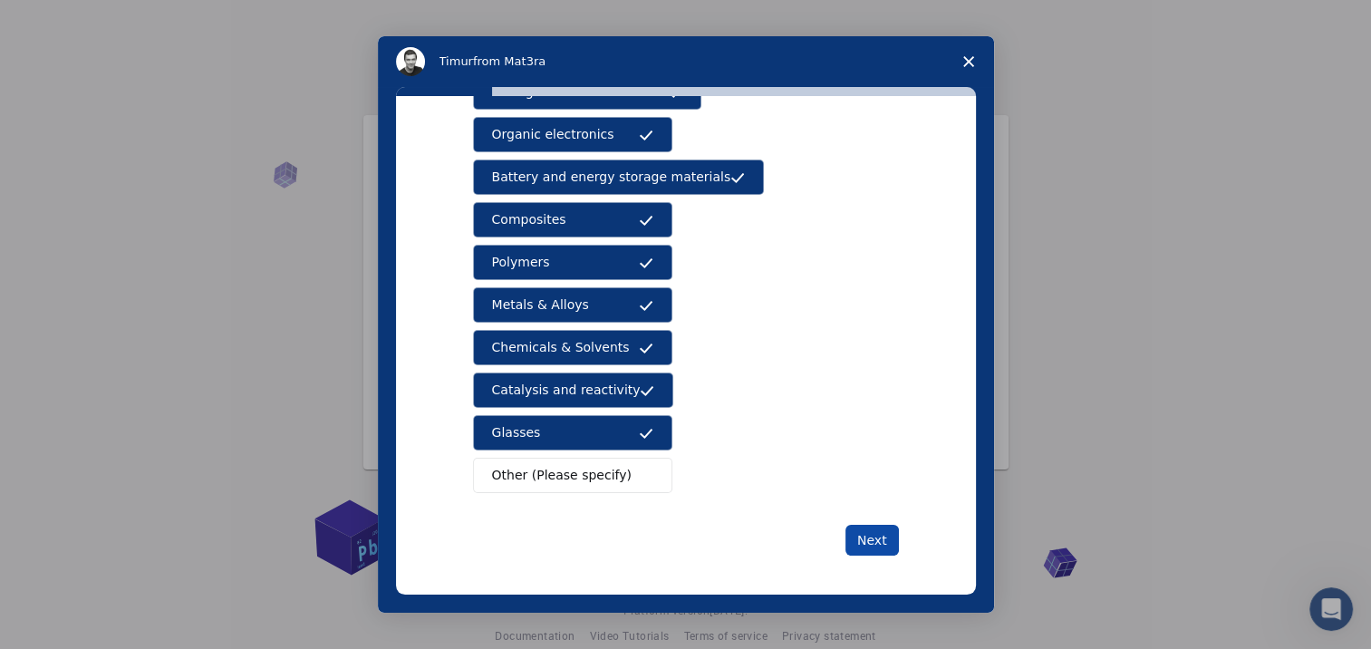
click at [867, 533] on button "Next" at bounding box center [871, 540] width 53 height 31
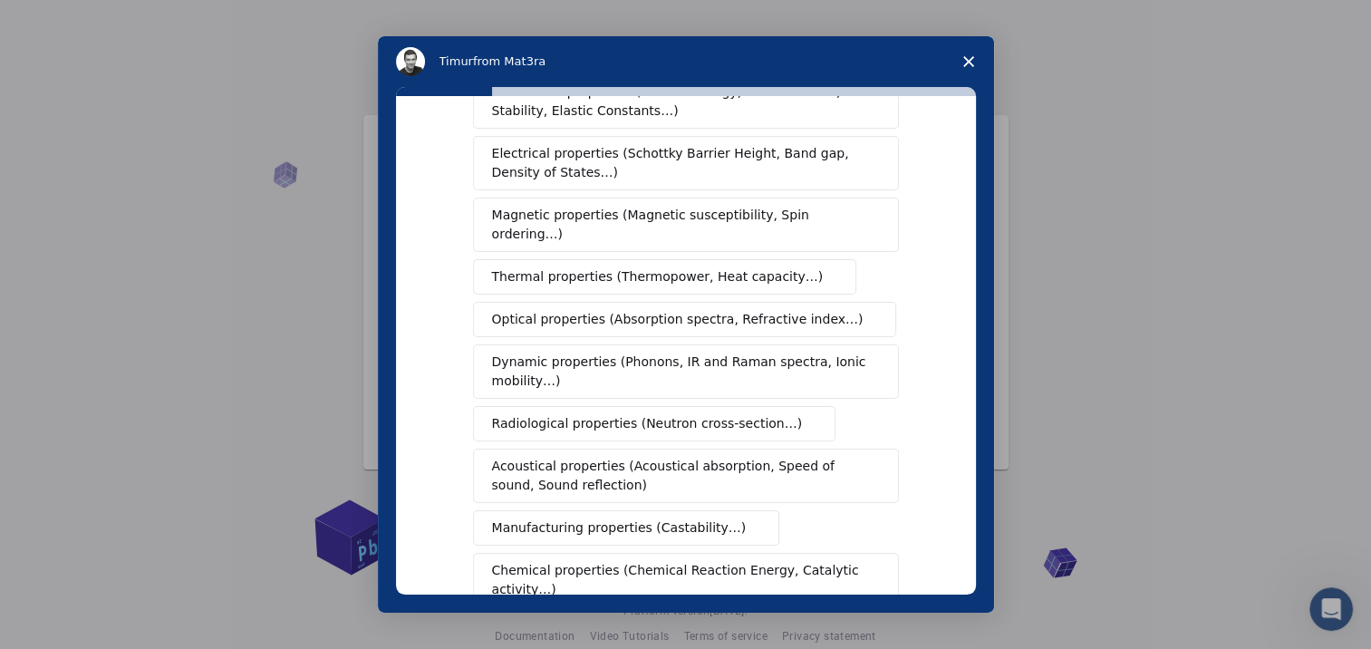
scroll to position [181, 0]
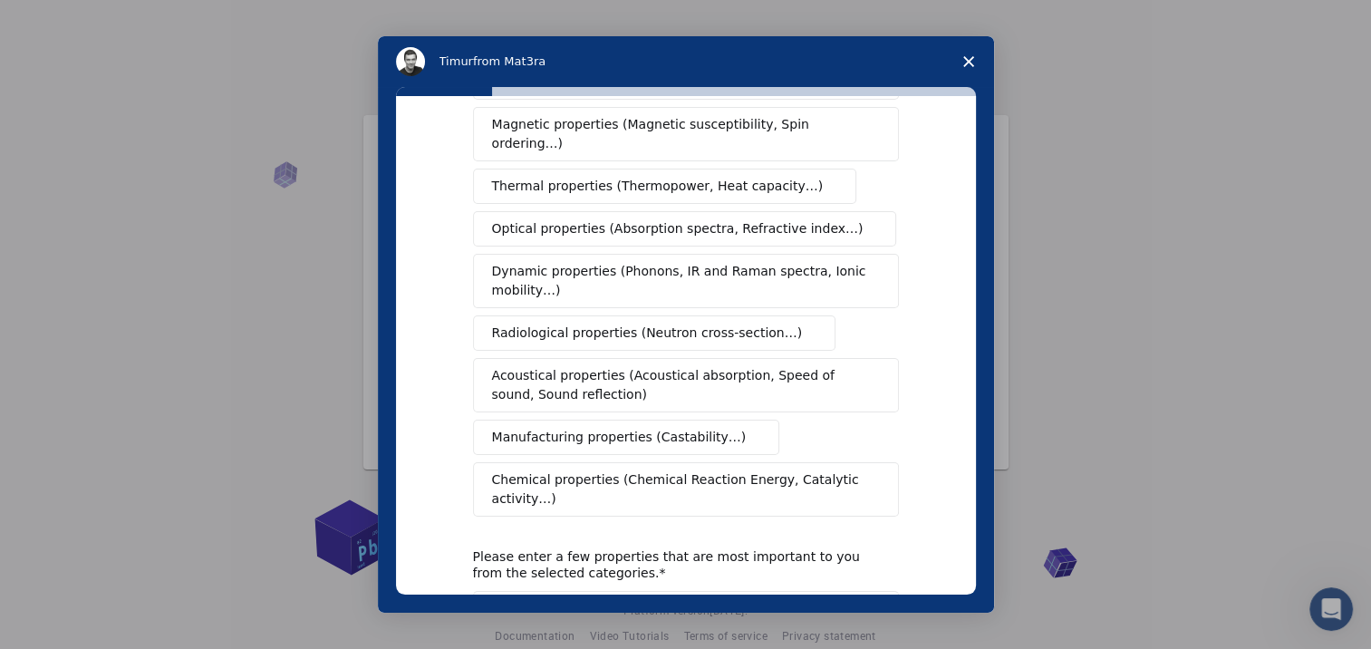
click at [683, 470] on span "Chemical properties (Chemical Reaction Energy, Catalytic activity…)" at bounding box center [679, 489] width 375 height 38
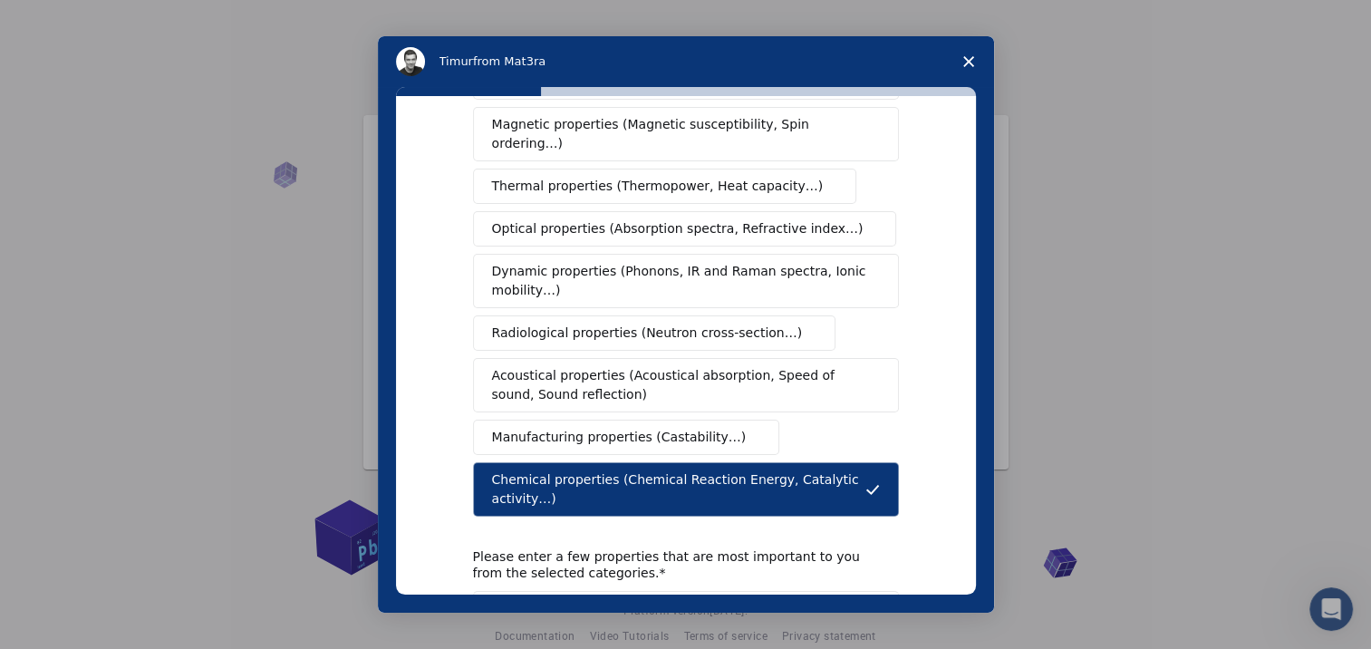
scroll to position [315, 0]
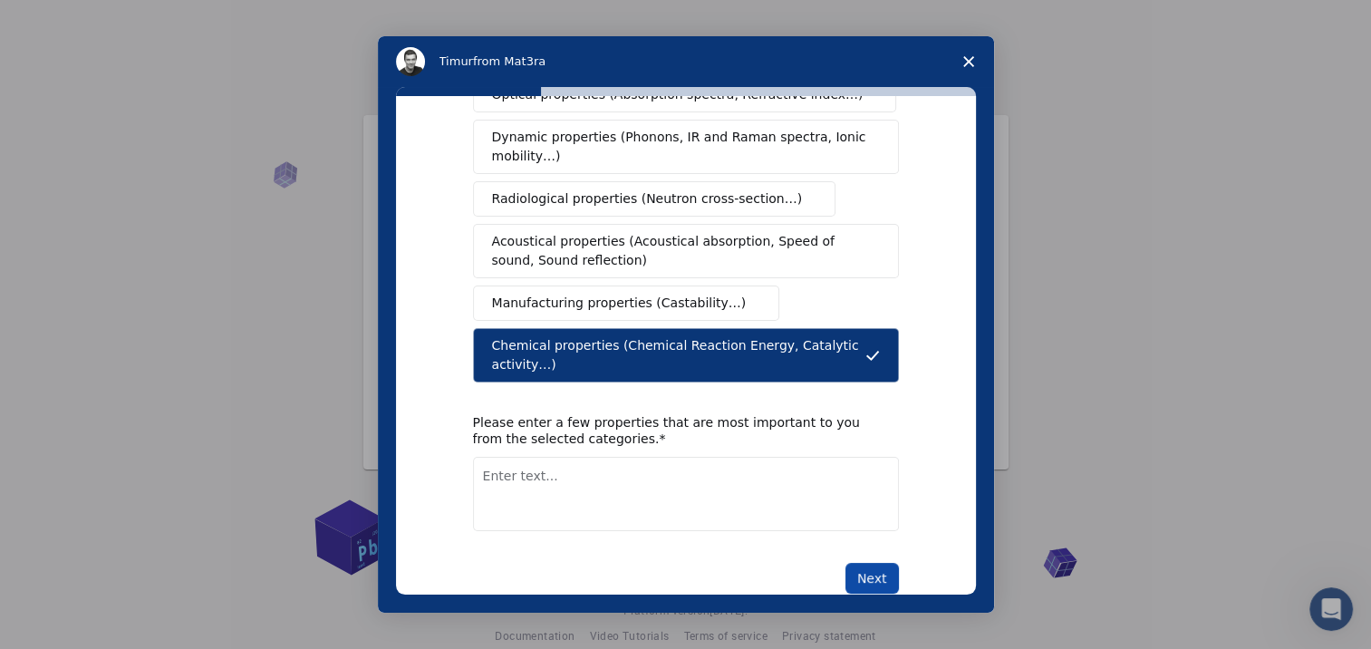
click at [882, 563] on button "Next" at bounding box center [871, 578] width 53 height 31
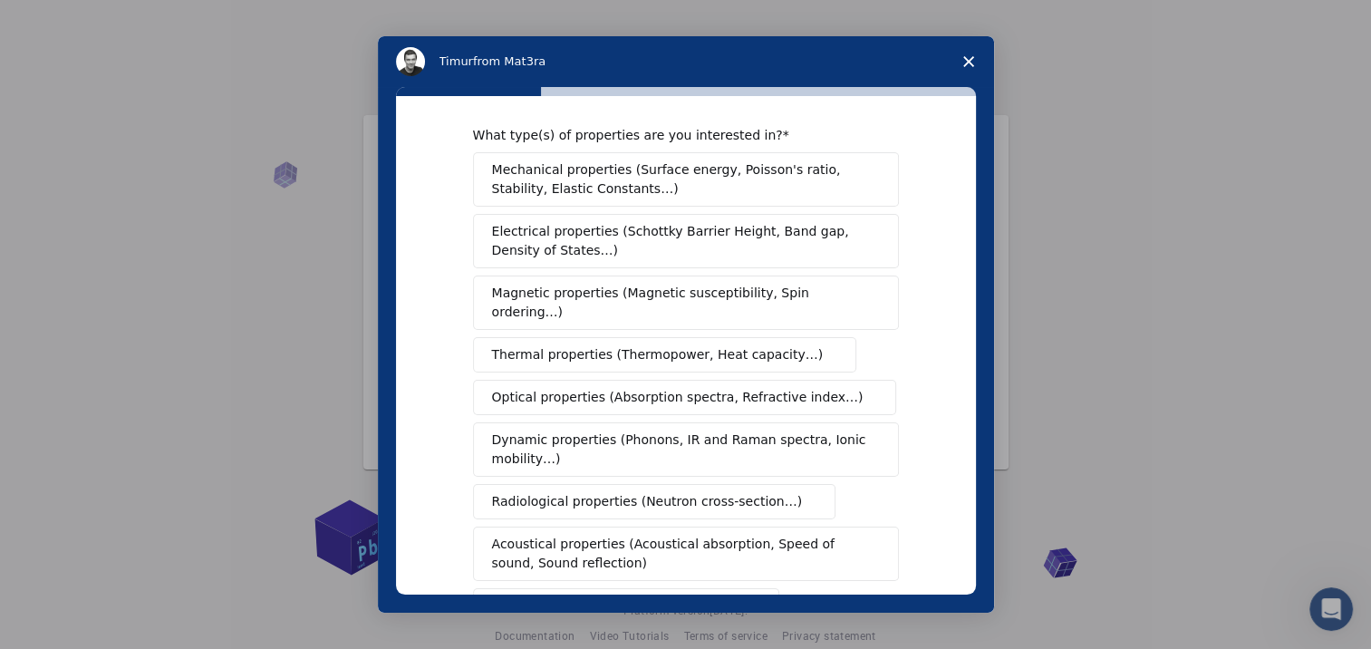
scroll to position [0, 0]
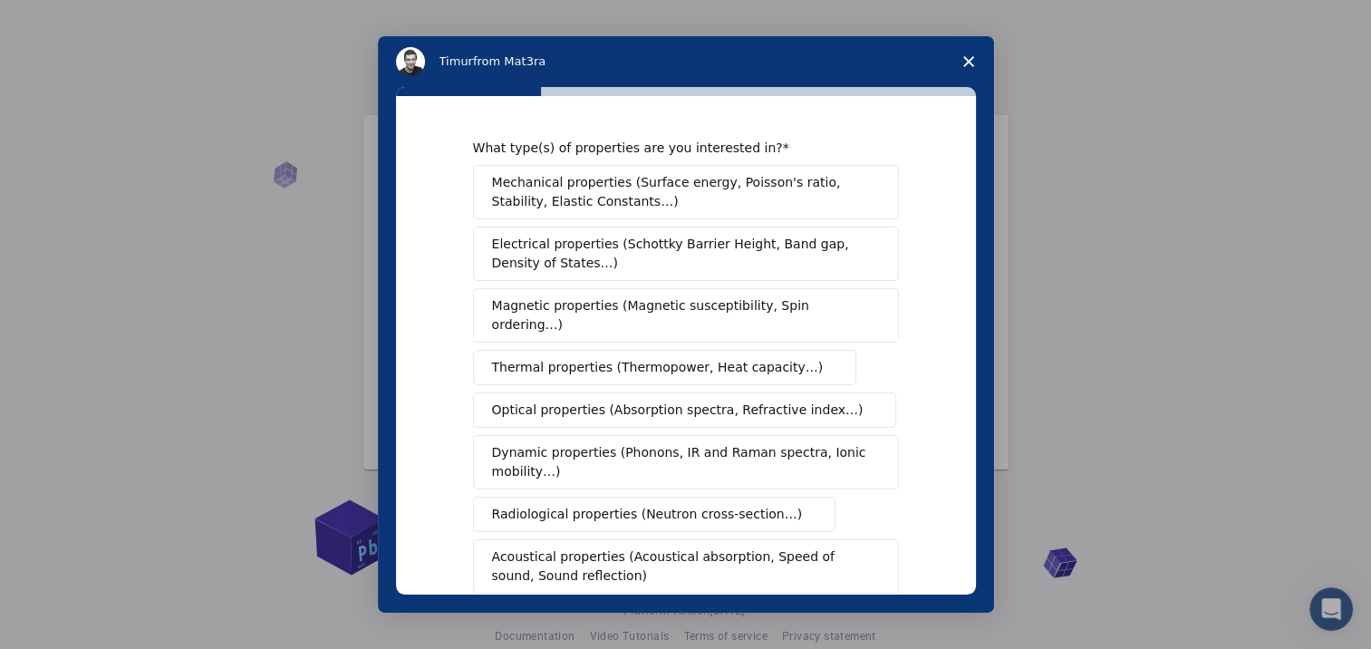
click at [973, 62] on span "Close survey" at bounding box center [968, 61] width 51 height 51
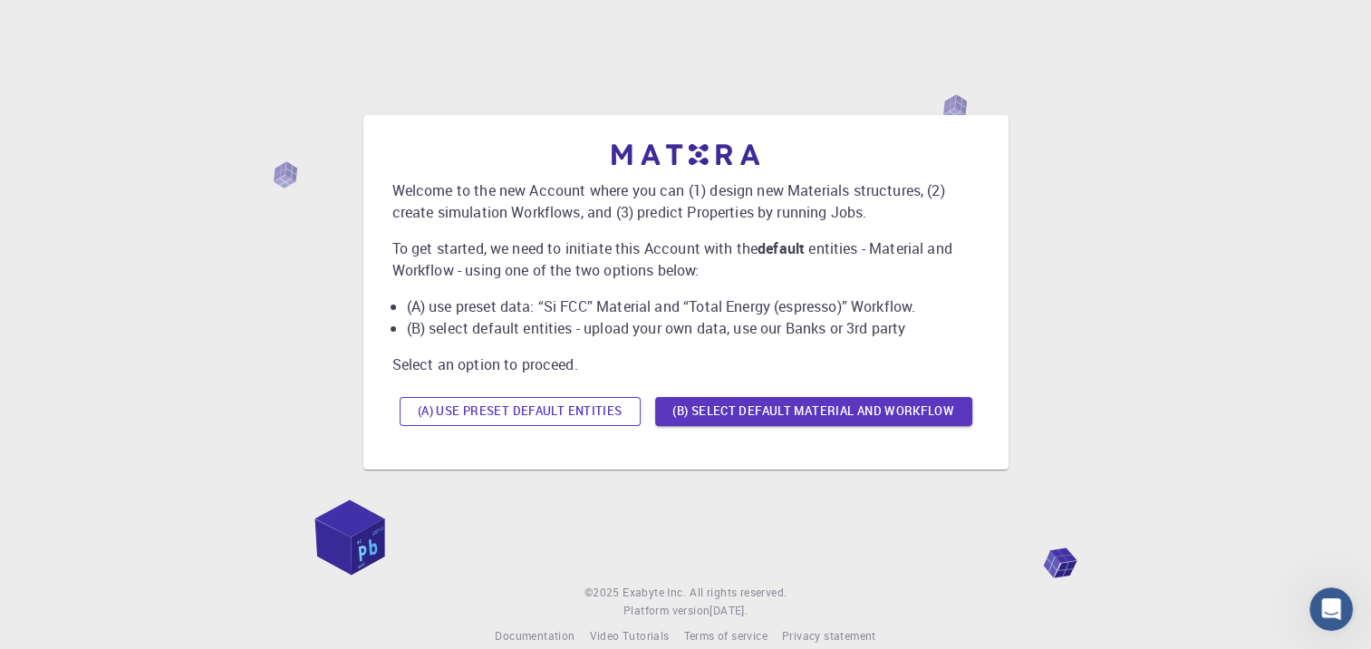
click at [492, 412] on button "(A) Use preset default entities" at bounding box center [520, 411] width 241 height 29
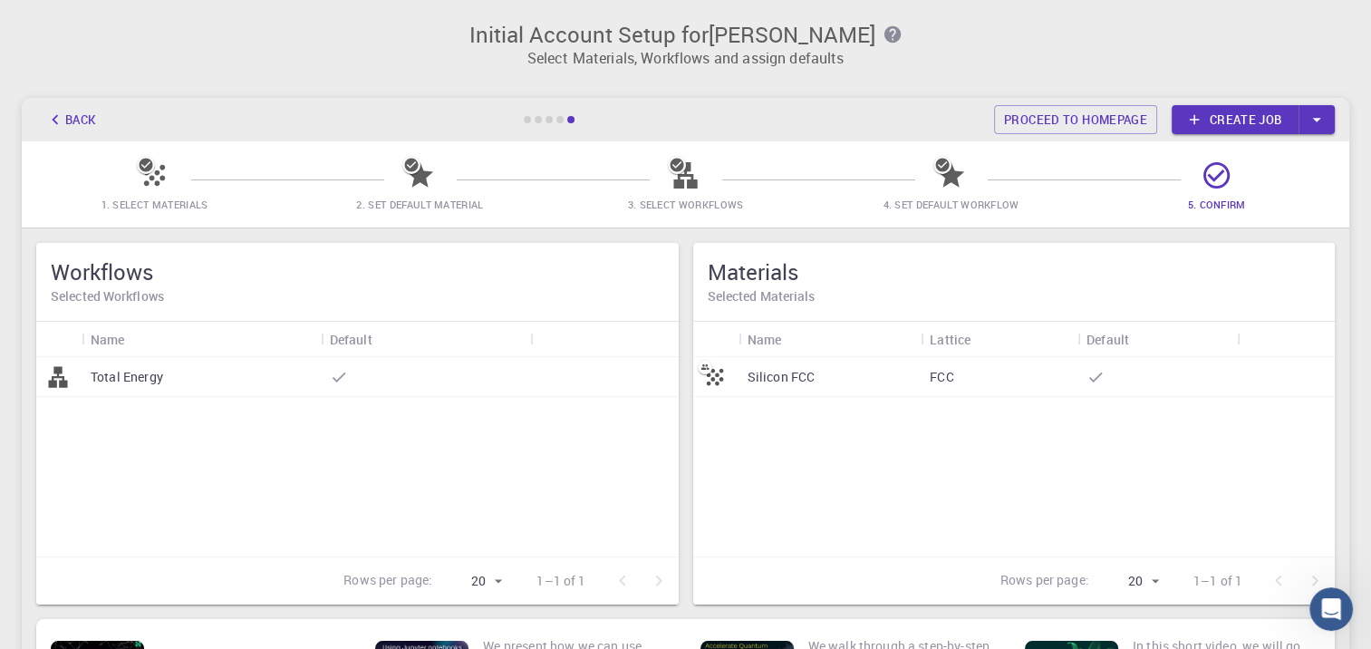
click at [678, 199] on span "3. Select Workflows" at bounding box center [686, 205] width 116 height 14
click at [371, 196] on span "2. Set Default Material" at bounding box center [419, 204] width 251 height 18
click at [172, 207] on span "1. Select Materials" at bounding box center [154, 205] width 107 height 14
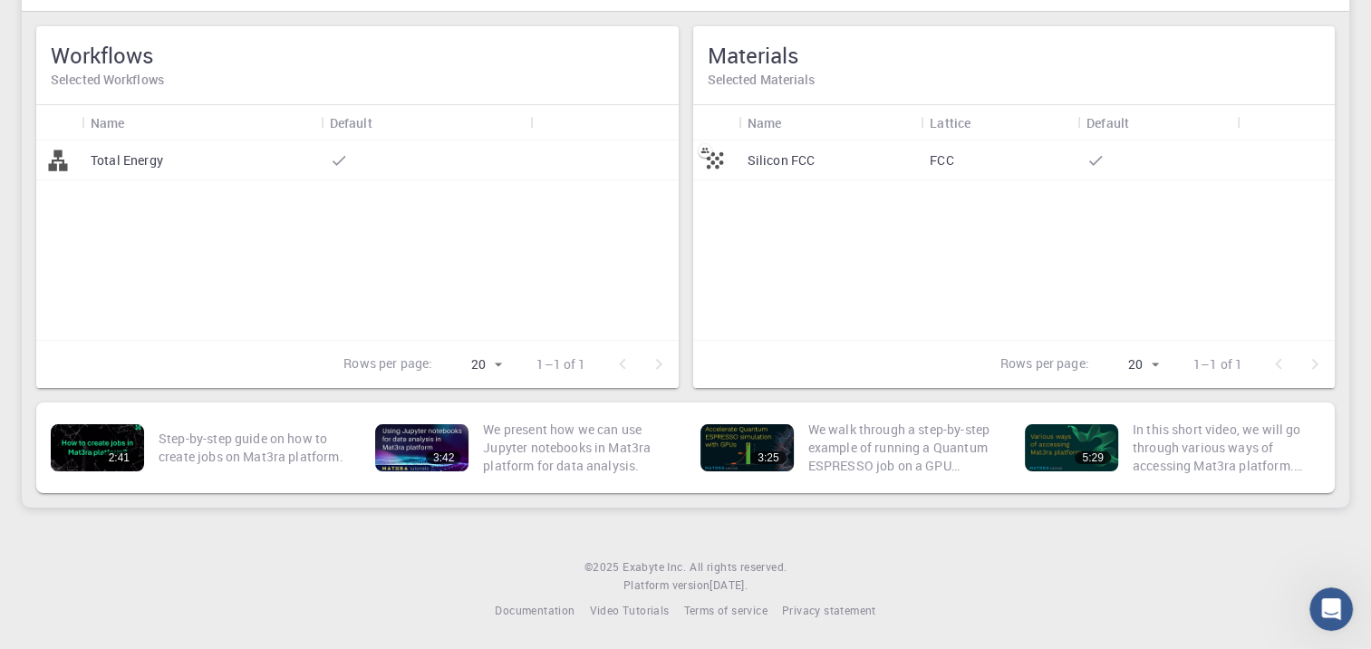
scroll to position [126, 0]
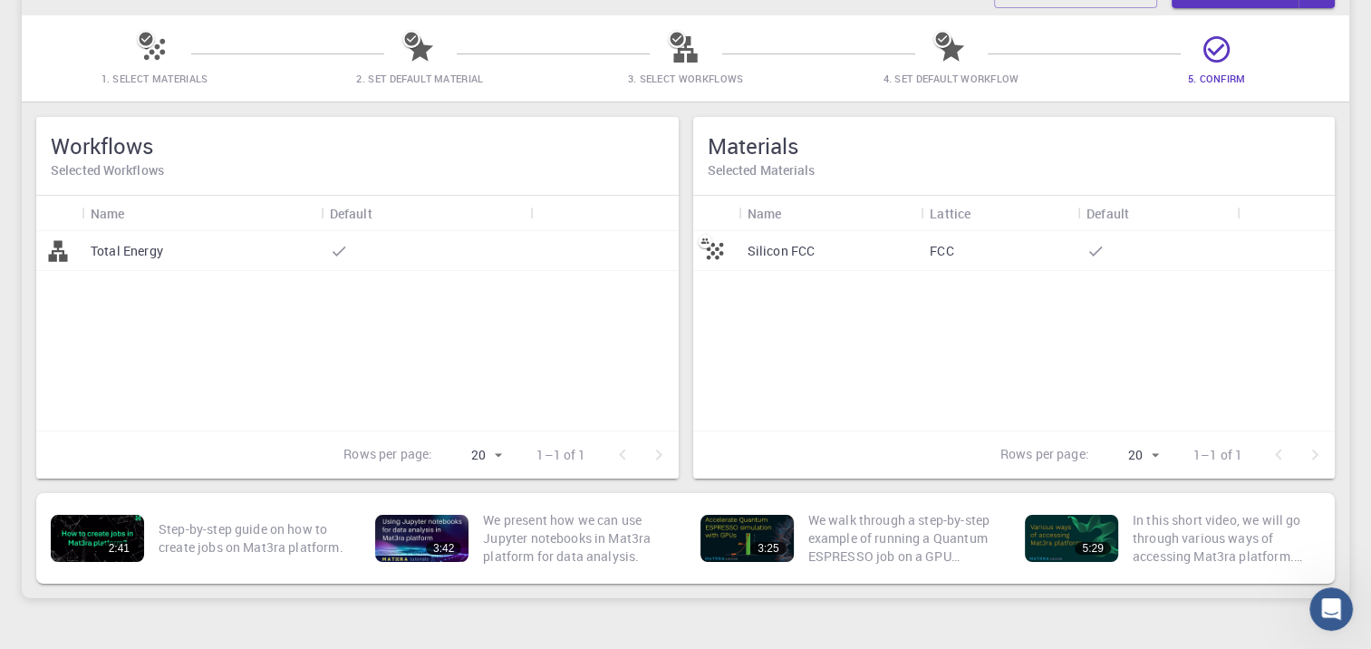
click at [958, 253] on div "FCC" at bounding box center [999, 251] width 157 height 40
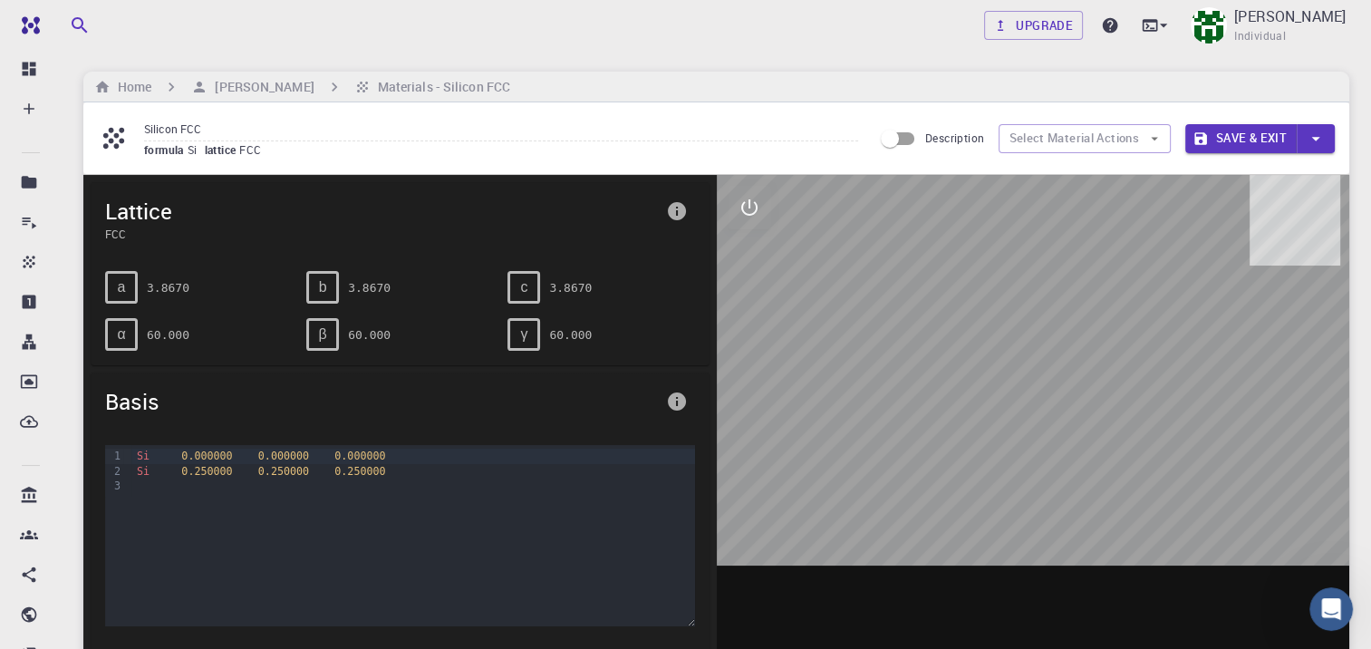
drag, startPoint x: 967, startPoint y: 310, endPoint x: 1040, endPoint y: 315, distance: 73.6
click at [1052, 324] on div at bounding box center [1033, 457] width 633 height 564
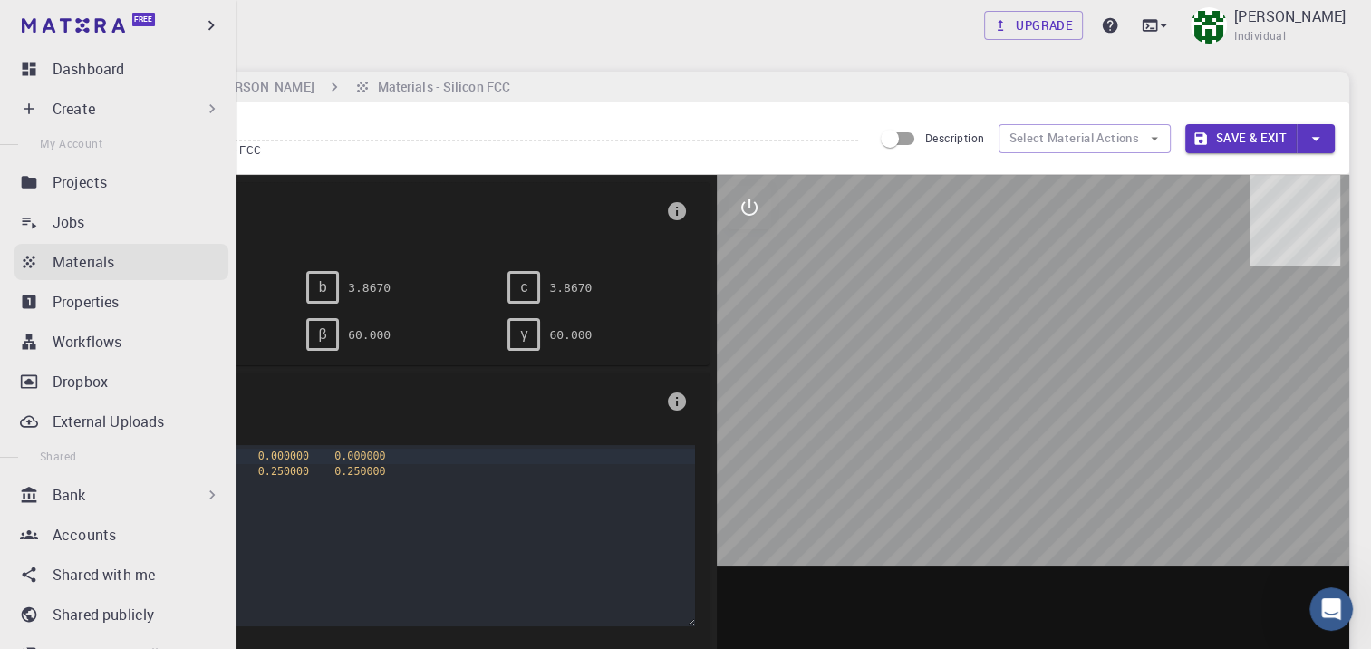
click at [40, 269] on link "Materials" at bounding box center [121, 262] width 214 height 36
